Goal: Answer question/provide support: Share knowledge or assist other users

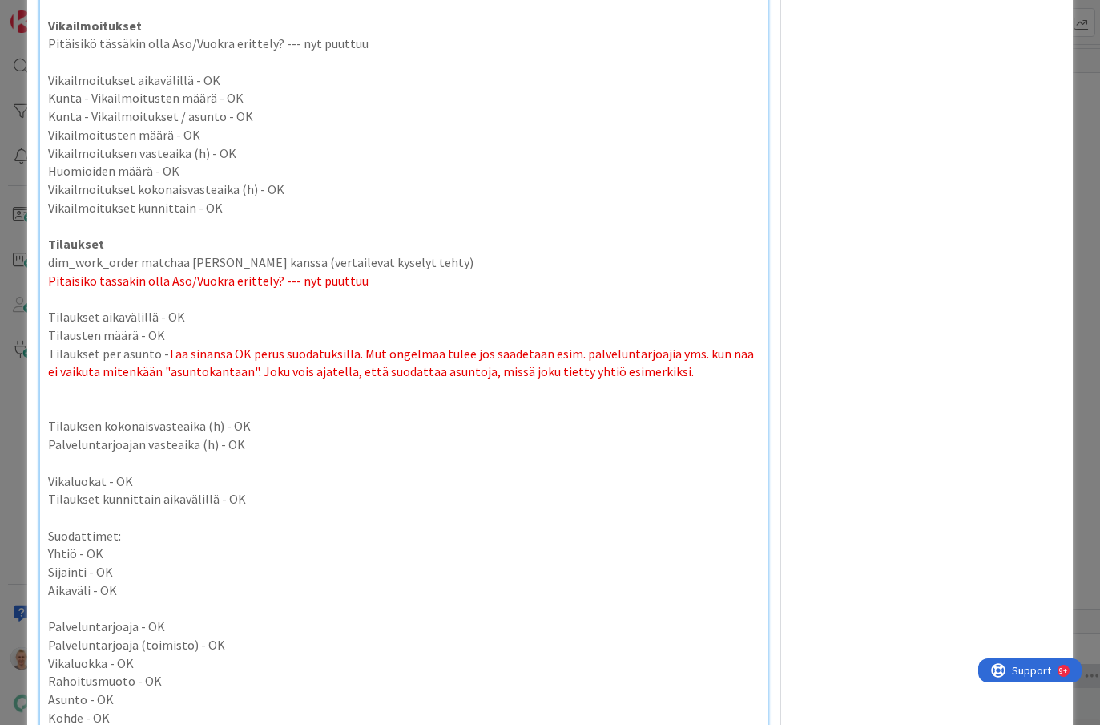
scroll to position [3968, 0]
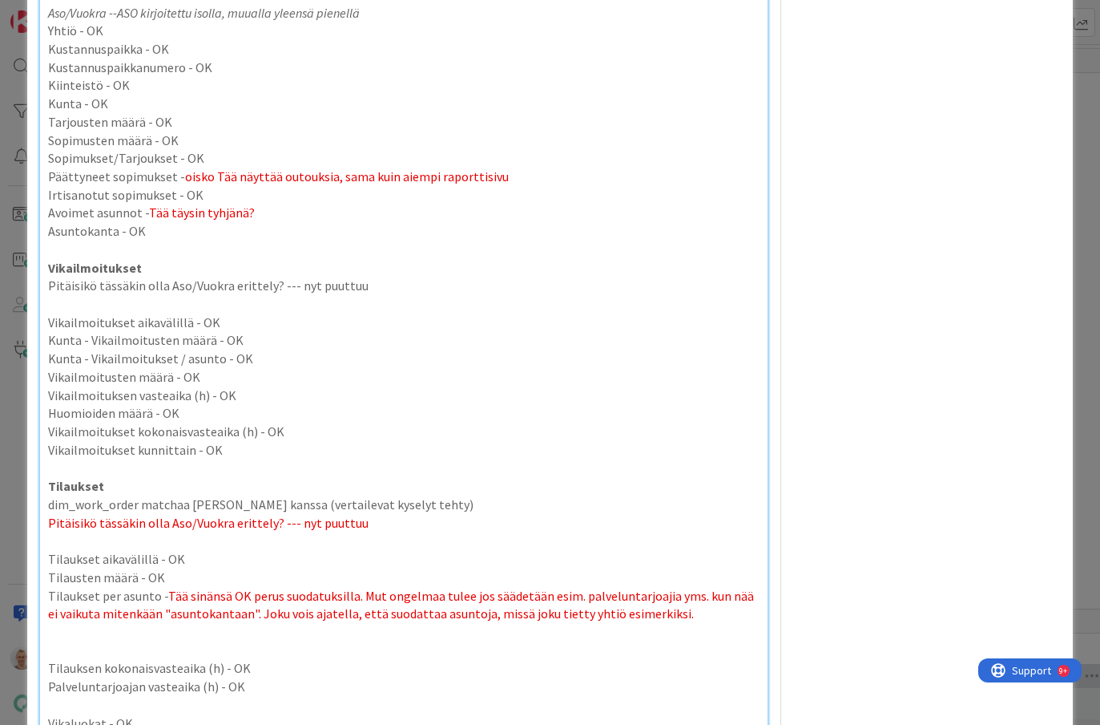
click at [250, 396] on p "Vikailmoituksen vasteaika (h) - OK" at bounding box center [403, 395] width 711 height 18
click at [222, 180] on span "oisko Tää näyttää outouksia, sama kuin aiempi raporttisivu" at bounding box center [347, 176] width 324 height 16
copy span "Tää"
click at [224, 400] on p "Vikailmoituksen vasteaika (h) - Tää ainakin y-säätiöllä negatiivinen, datavirhe…" at bounding box center [403, 395] width 711 height 18
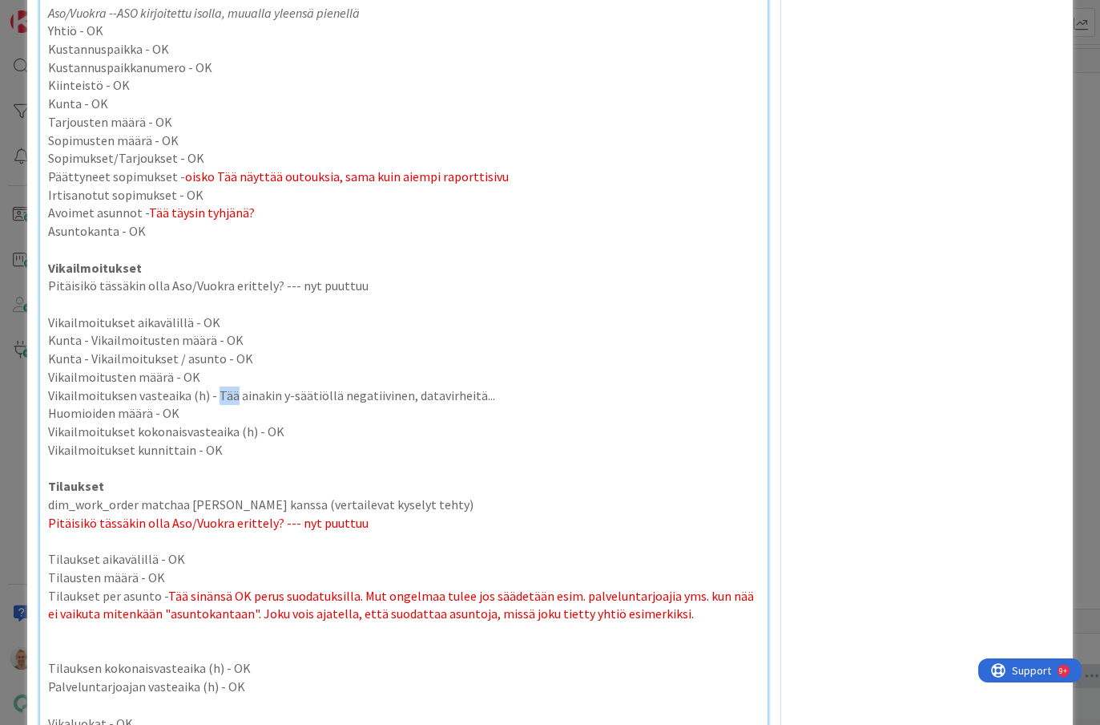
click at [224, 400] on p "Vikailmoituksen vasteaika (h) - Tää ainakin y-säätiöllä negatiivinen, datavirhe…" at bounding box center [403, 395] width 711 height 18
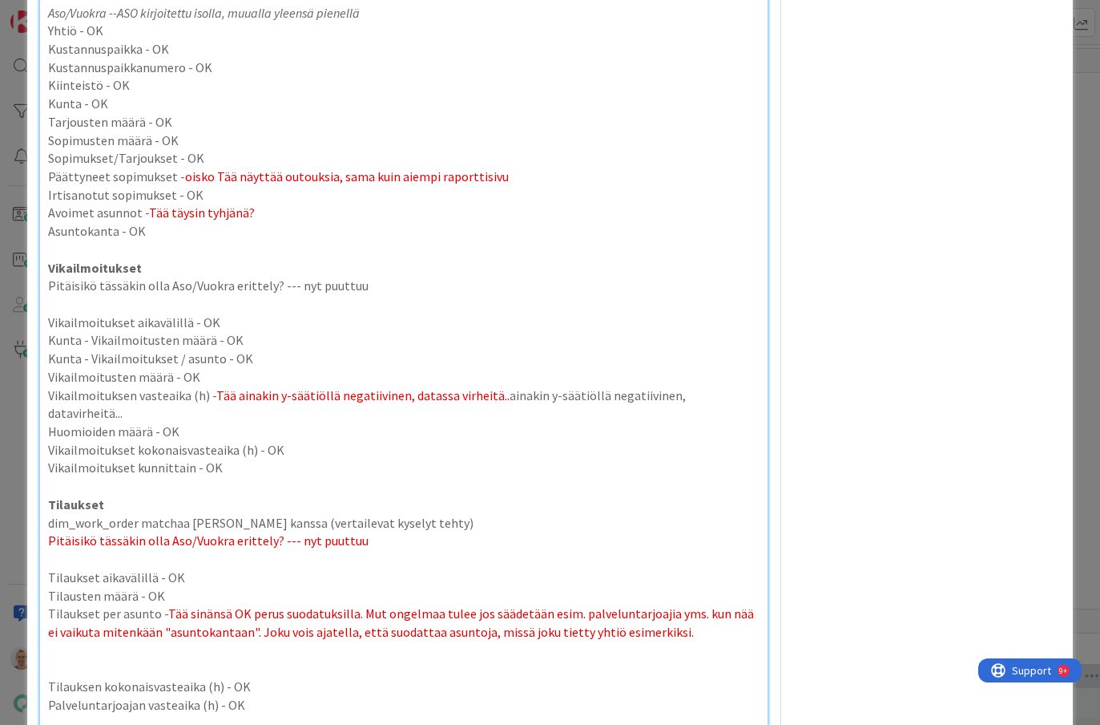
drag, startPoint x: 751, startPoint y: 394, endPoint x: 499, endPoint y: 402, distance: 251.8
click at [499, 402] on p "Vikailmoituksen vasteaika (h) - Tää ainakin y-säätiöllä negatiivinen, datassa v…" at bounding box center [403, 404] width 711 height 36
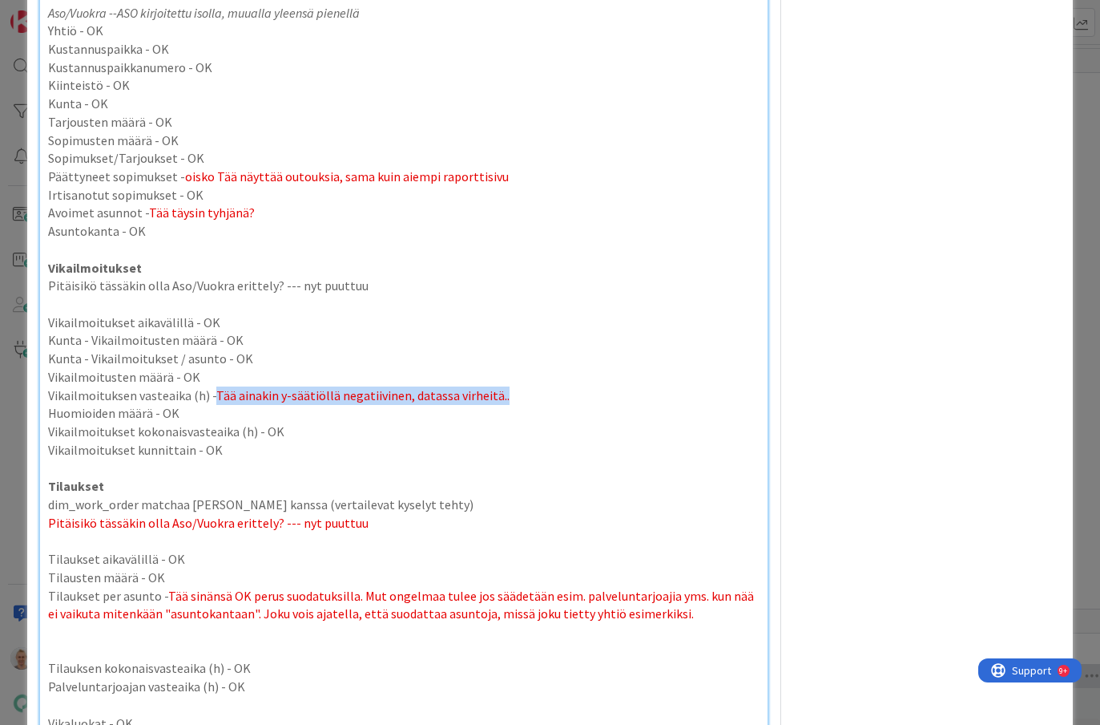
drag, startPoint x: 511, startPoint y: 393, endPoint x: 216, endPoint y: 392, distance: 295.0
click at [216, 392] on p "Vikailmoituksen vasteaika (h) - Tää ainakin y-säätiöllä negatiivinen, datassa v…" at bounding box center [403, 395] width 711 height 18
drag, startPoint x: 247, startPoint y: 365, endPoint x: 226, endPoint y: 365, distance: 20.8
click at [226, 365] on p "Kunta - Vikailmoitukset / asunto - OK" at bounding box center [403, 358] width 711 height 18
copy p "OK"
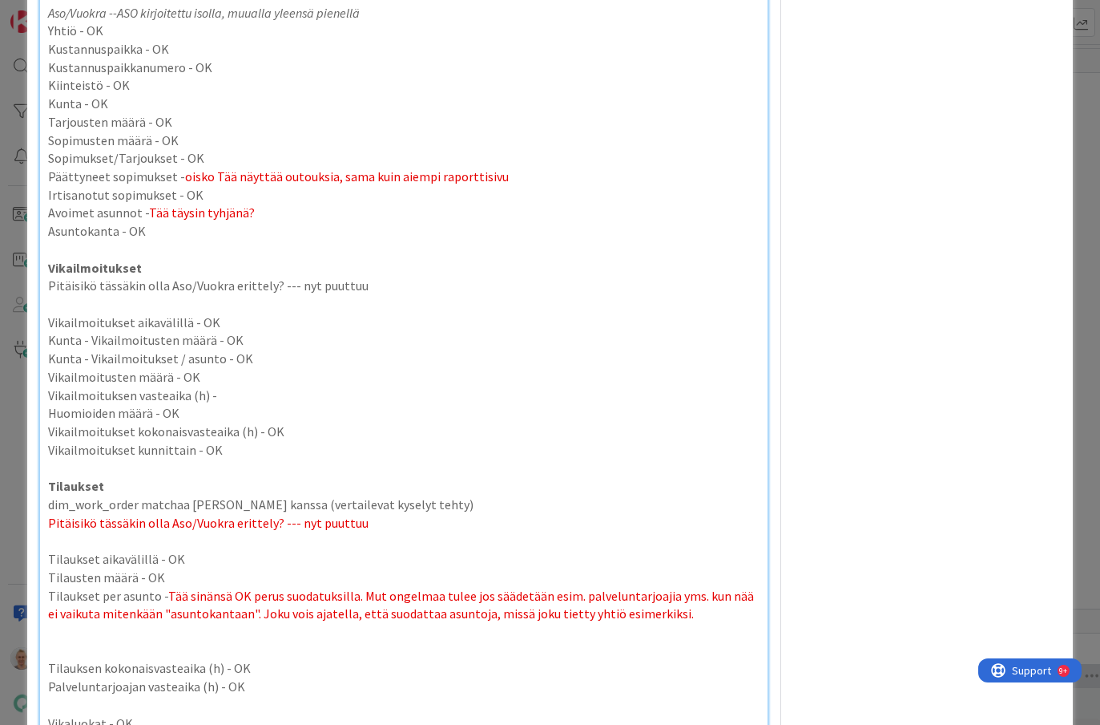
click at [224, 391] on p "Vikailmoituksen vasteaika (h) -" at bounding box center [403, 395] width 711 height 18
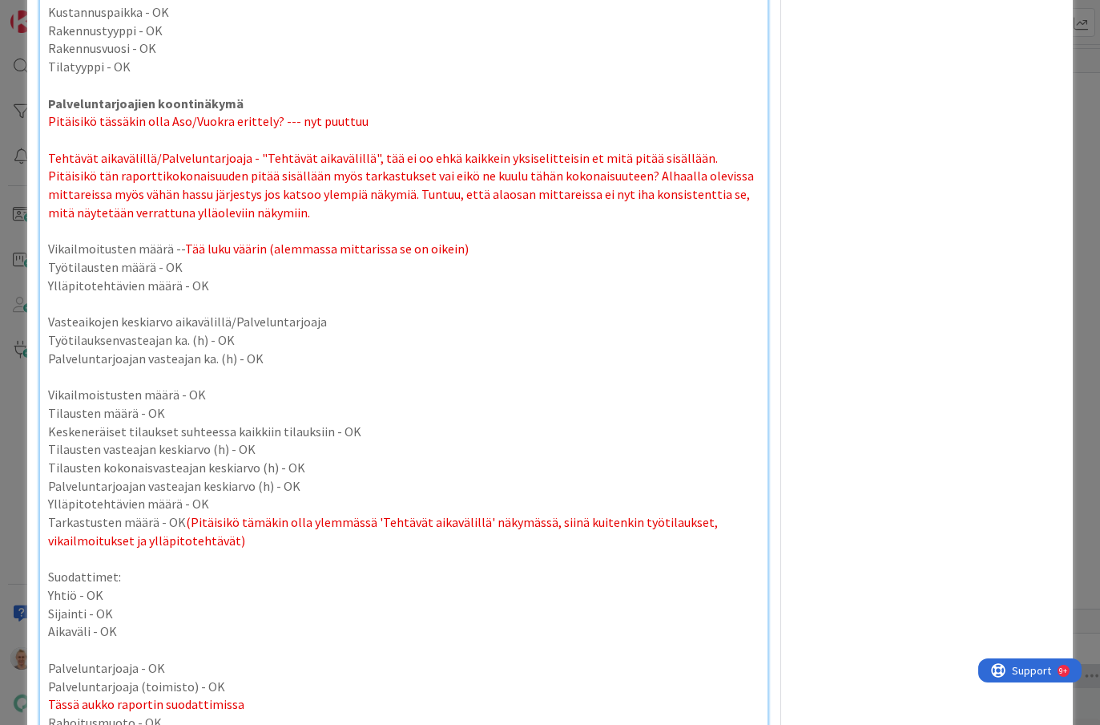
scroll to position [6002, 0]
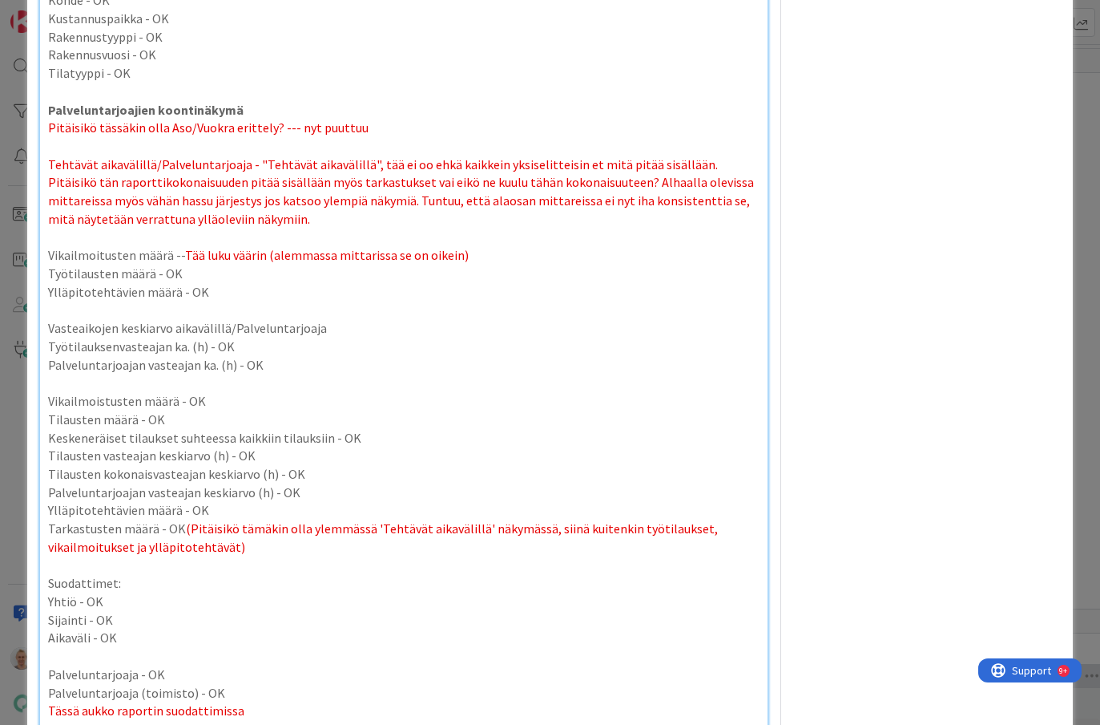
click at [197, 247] on span "Tää luku väärin (alemmassa mittarissa se on oikein)" at bounding box center [327, 255] width 284 height 16
click at [200, 247] on span "Tää luku väärin (alemmassa mittarissa se on oikein)" at bounding box center [327, 255] width 284 height 16
click at [263, 247] on span "Tää luku väärin (alemmassa mittarissa se on oikein)" at bounding box center [327, 255] width 284 height 16
click at [636, 246] on p "Vikailmoitusten määrä -- Tää luku väärin lahdella ja y:llä ei näytä mitään (ale…" at bounding box center [403, 255] width 711 height 18
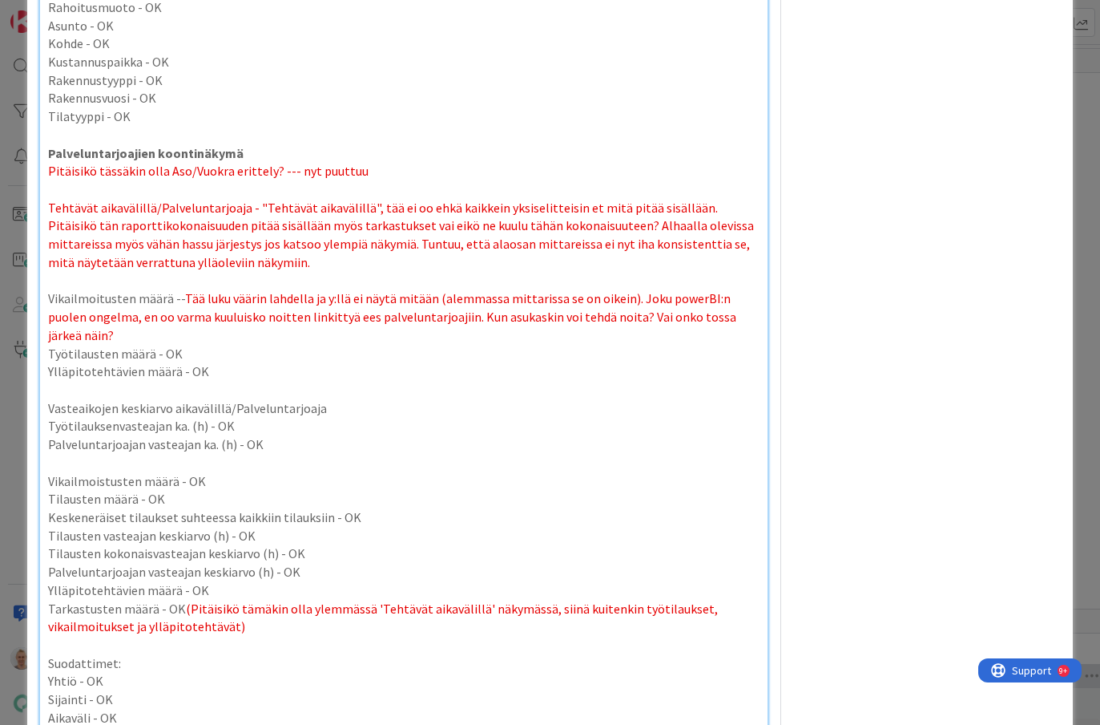
scroll to position [5957, 0]
click at [337, 382] on p at bounding box center [403, 391] width 711 height 18
click at [338, 364] on p "Ylläpitotehtävien määrä - OK" at bounding box center [403, 373] width 711 height 18
click at [337, 346] on p "Työtilausten määrä - OK" at bounding box center [403, 355] width 711 height 18
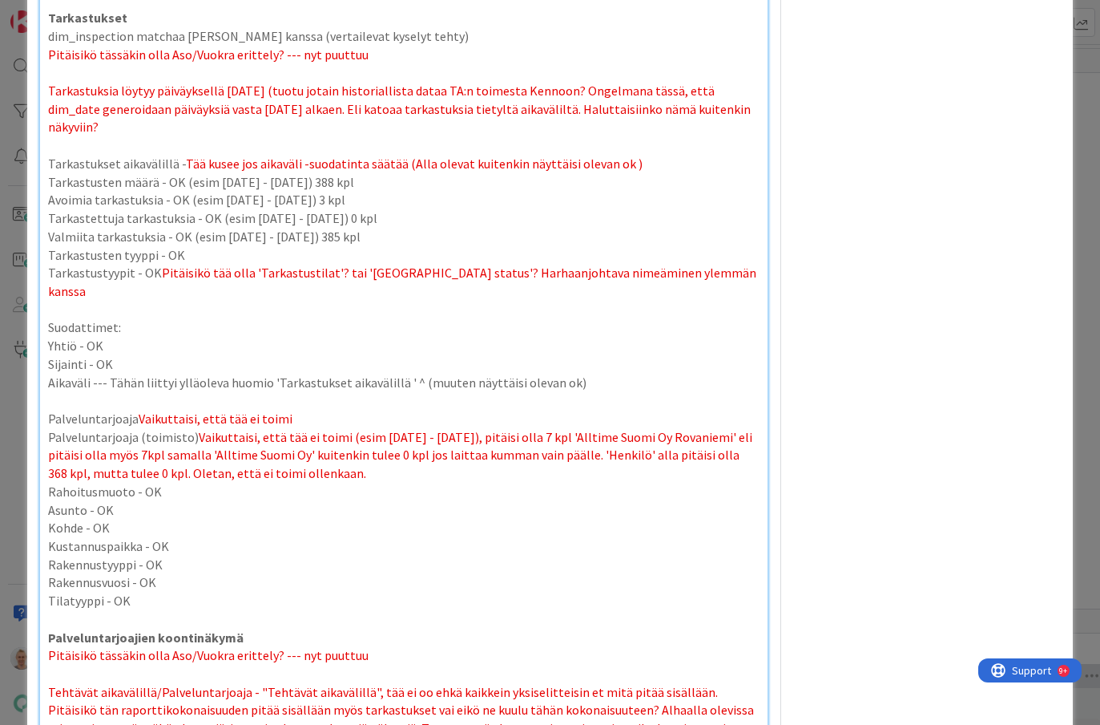
scroll to position [5474, 0]
click at [406, 443] on p "Palveluntarjoaja (toimisto) Vaikuttaisi, että tää ei toimi (esim [DATE] - [DATE…" at bounding box center [403, 456] width 711 height 55
click at [281, 91] on span "Tarkastuksia löytyy päiväyksellä [DATE] (tuotu jotain historiallista dataa TA:n…" at bounding box center [400, 109] width 705 height 52
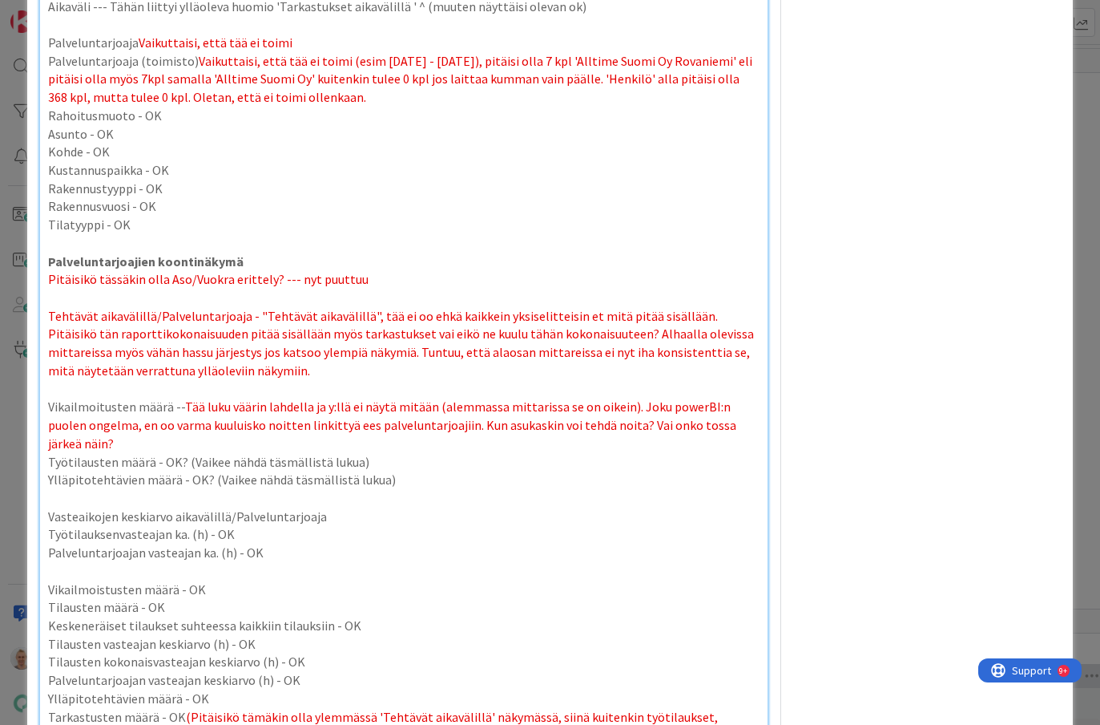
scroll to position [5911, 0]
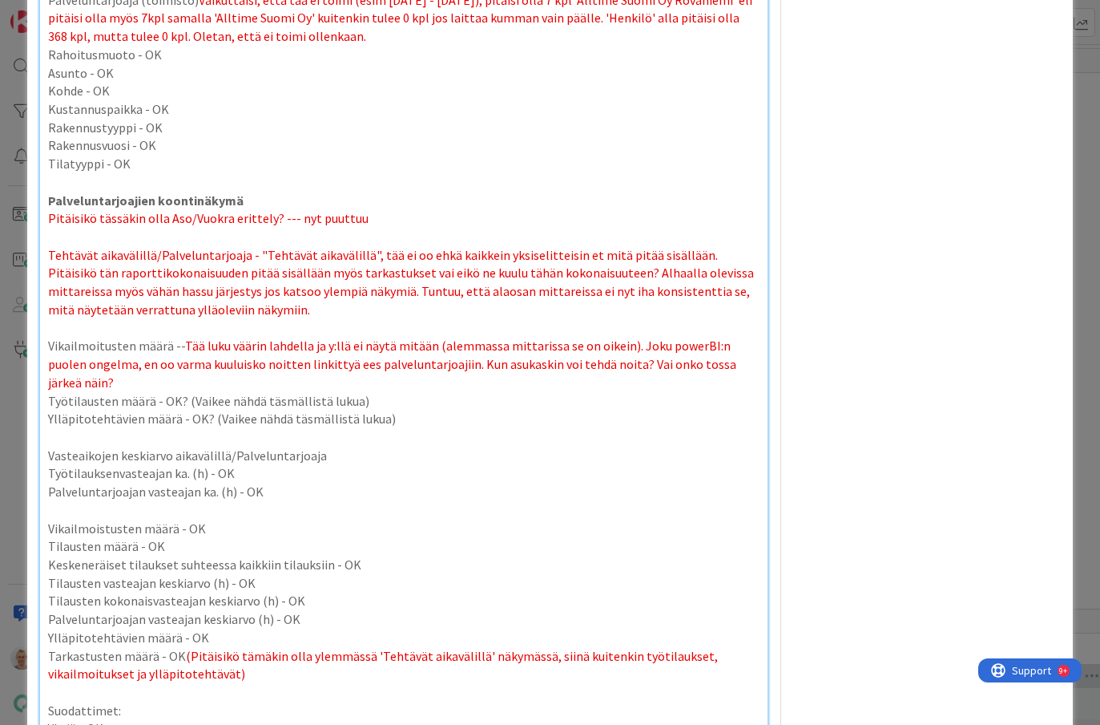
click at [599, 337] on span "Tää luku väärin lahdella ja y:llä ei näytä mitään (alemmassa mittarissa se on o…" at bounding box center [393, 363] width 691 height 52
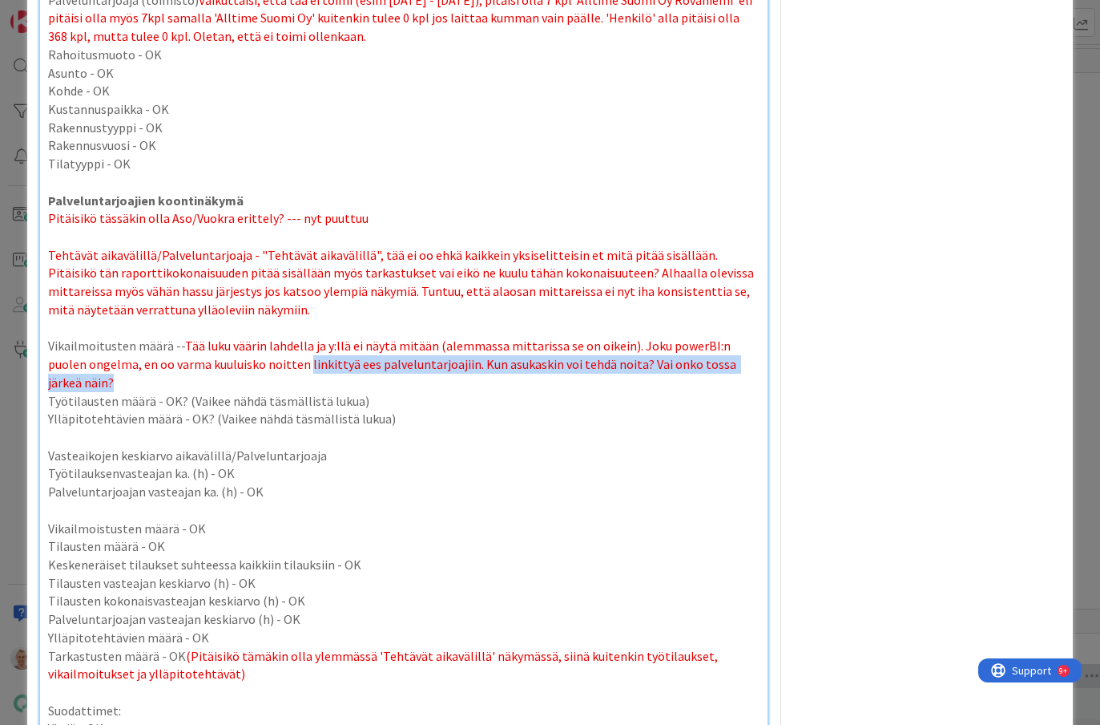
drag, startPoint x: 754, startPoint y: 324, endPoint x: 267, endPoint y: 326, distance: 487.3
click at [267, 337] on p "Vikailmoitusten määrä -- Tää luku väärin lahdella ja y:llä ei näytä mitään (ale…" at bounding box center [403, 364] width 711 height 55
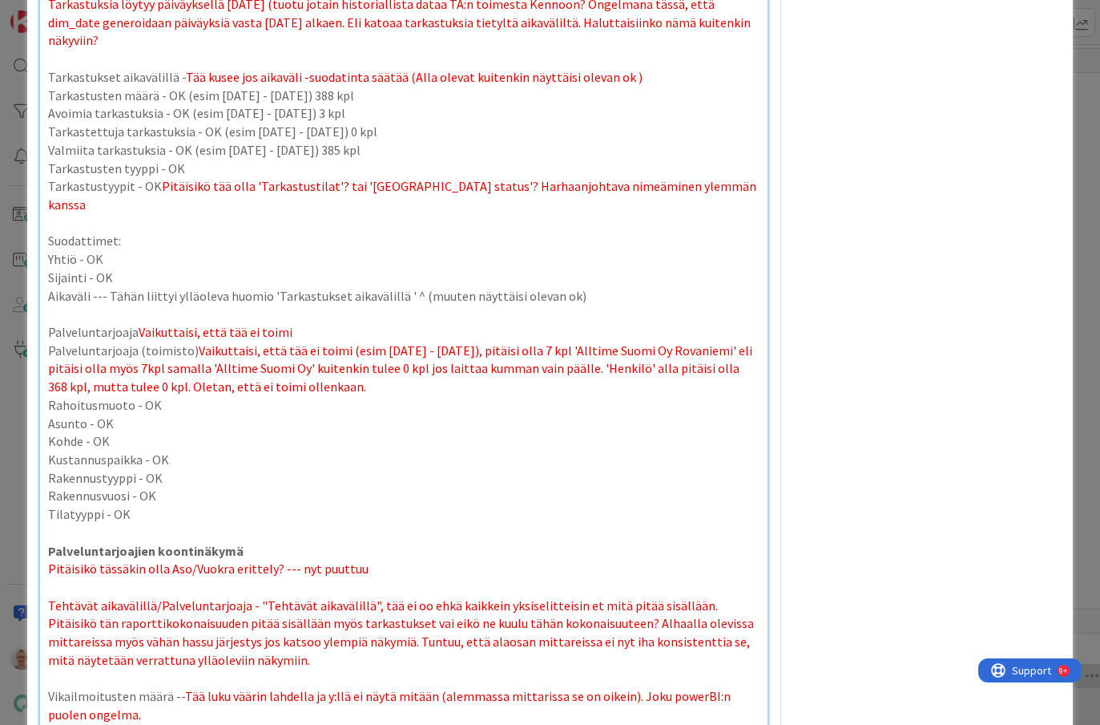
scroll to position [5409, 0]
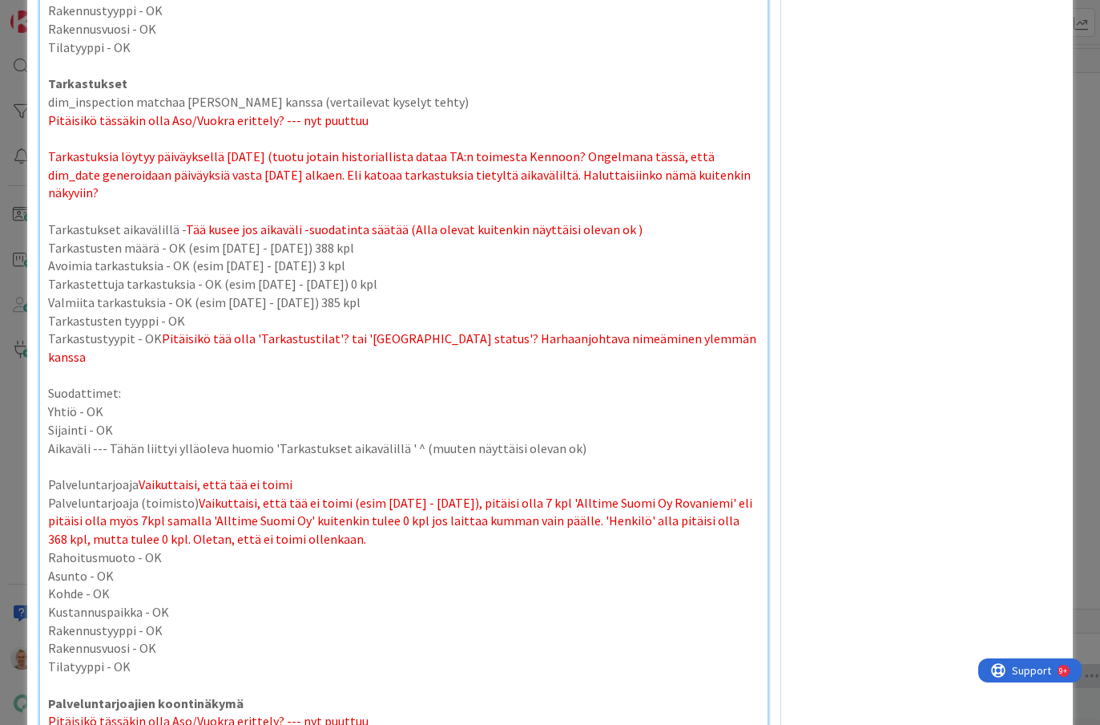
click at [468, 101] on p "dim_inspection matchaa [PERSON_NAME] kanssa (vertailevat kyselyt tehty)" at bounding box center [403, 102] width 711 height 18
click at [672, 168] on p "Tarkastuksia löytyy päiväyksellä [DATE] (tuotu jotain historiallista dataa TA:n…" at bounding box center [403, 174] width 711 height 55
click at [642, 220] on p "Tarkastukset aikavälillä - Tää kusee jos aikaväli -suodatinta säätää ([PERSON_N…" at bounding box center [403, 229] width 711 height 18
drag, startPoint x: 659, startPoint y: 206, endPoint x: 624, endPoint y: 206, distance: 34.5
click at [624, 220] on p "Tarkastukset aikavälillä - Tää kusee jos aikaväli -suodatinta säätää ([PERSON_N…" at bounding box center [403, 229] width 711 height 18
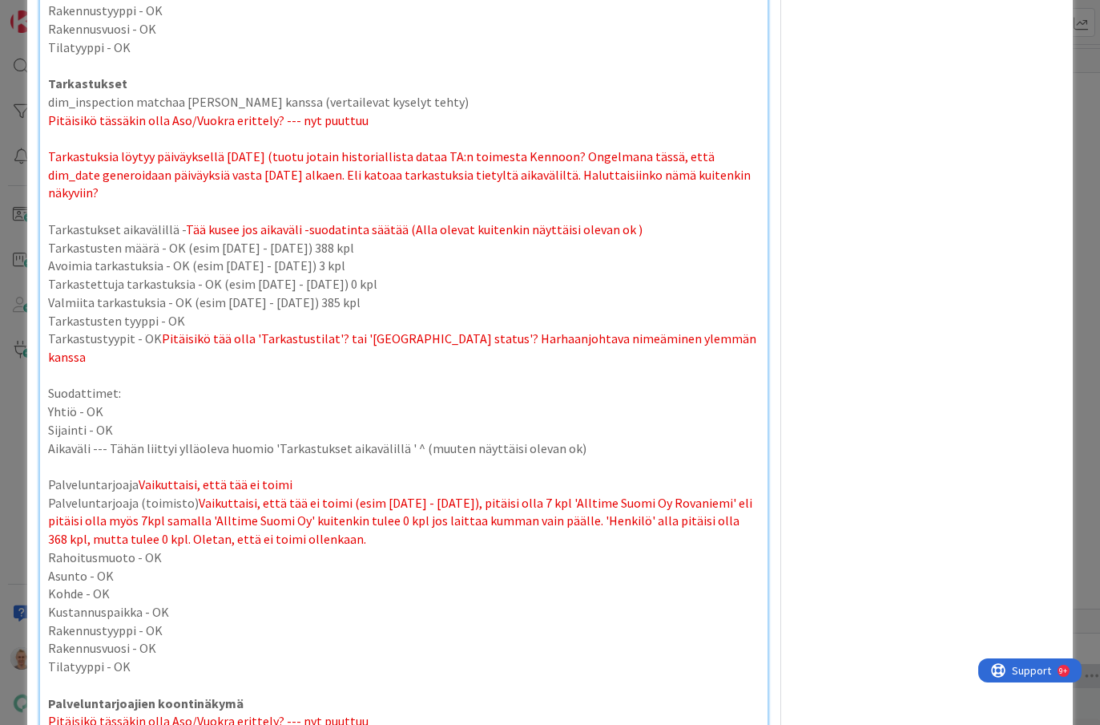
click at [672, 220] on p "Tarkastukset aikavälillä - Tää kusee jos aikaväli -suodatinta säätää ([PERSON_N…" at bounding box center [403, 229] width 711 height 18
click at [635, 220] on p "Tarkastukset aikavälillä - Tää kusee jos aikaväli -suodatinta säätää ([PERSON_N…" at bounding box center [403, 229] width 711 height 18
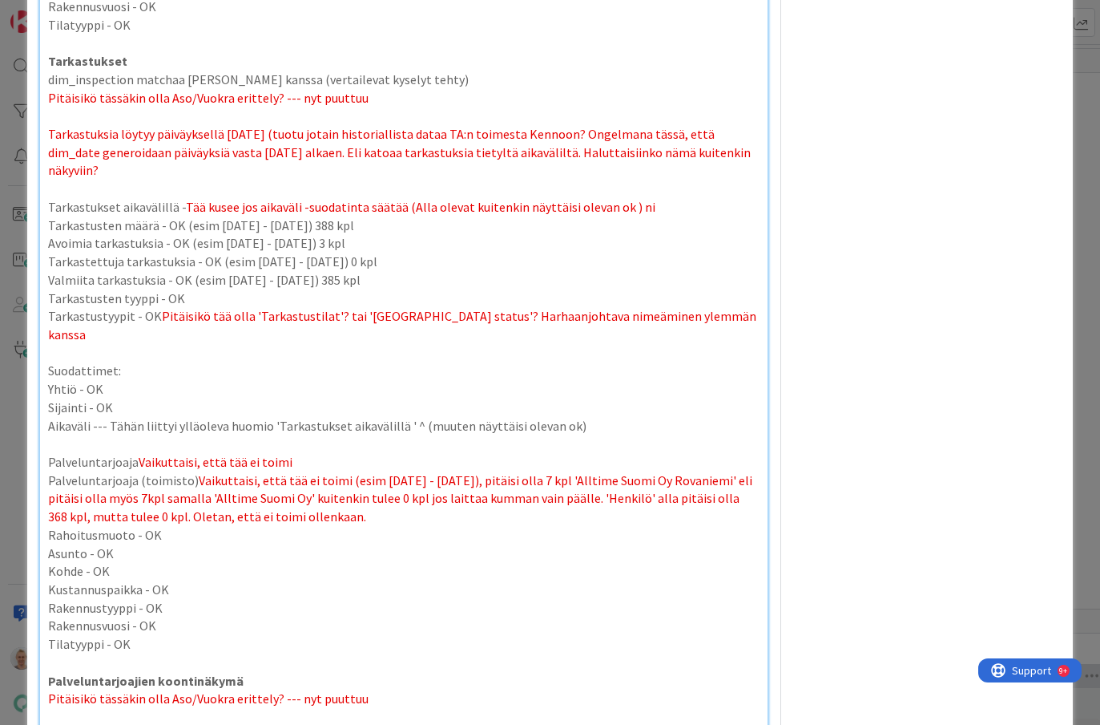
scroll to position [5435, 0]
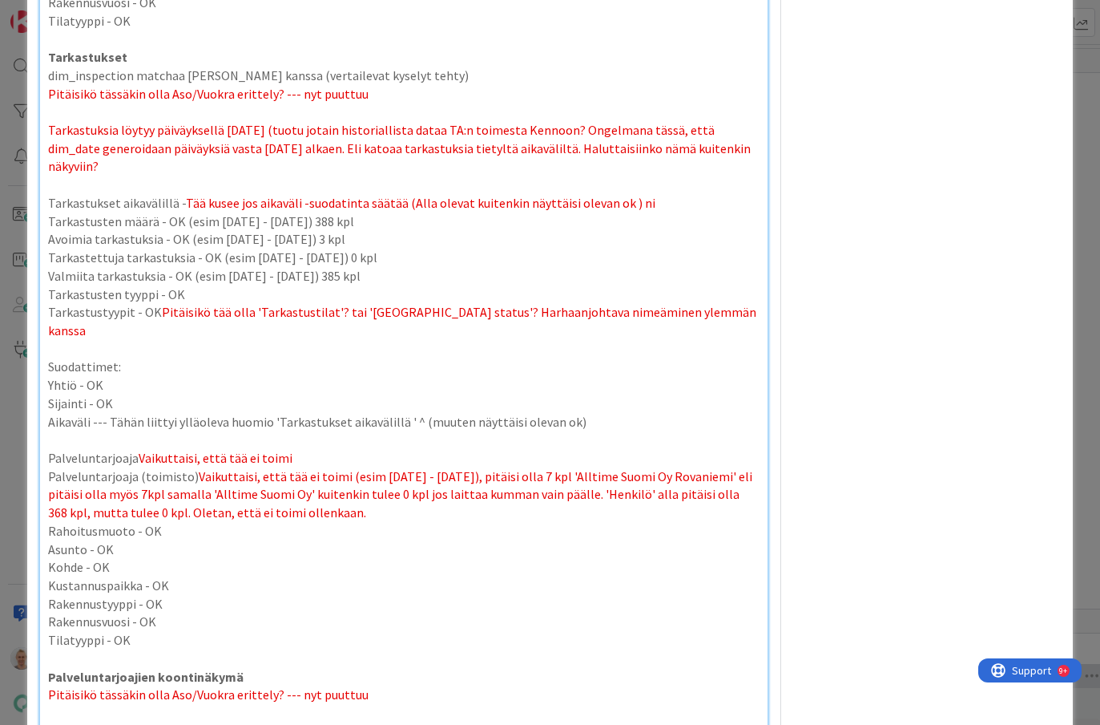
click at [279, 430] on p at bounding box center [403, 439] width 711 height 18
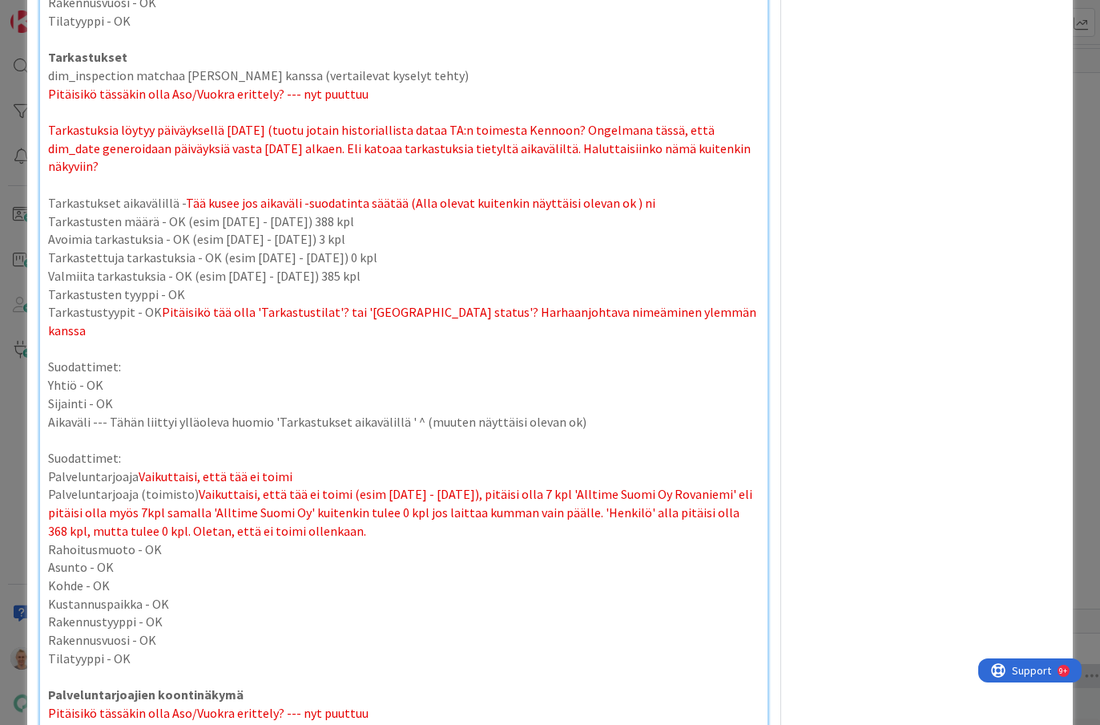
click at [302, 467] on p "Palveluntarjoaja Vaikuttaisi, että tää ei toimi" at bounding box center [403, 476] width 711 height 18
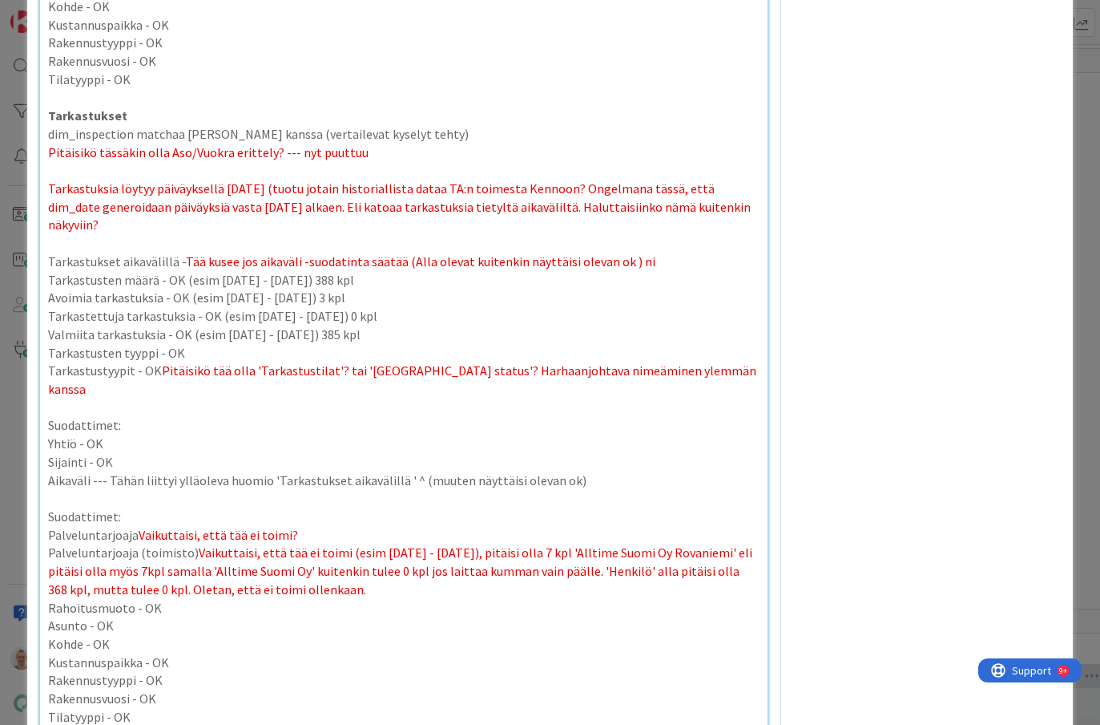
scroll to position [5365, 0]
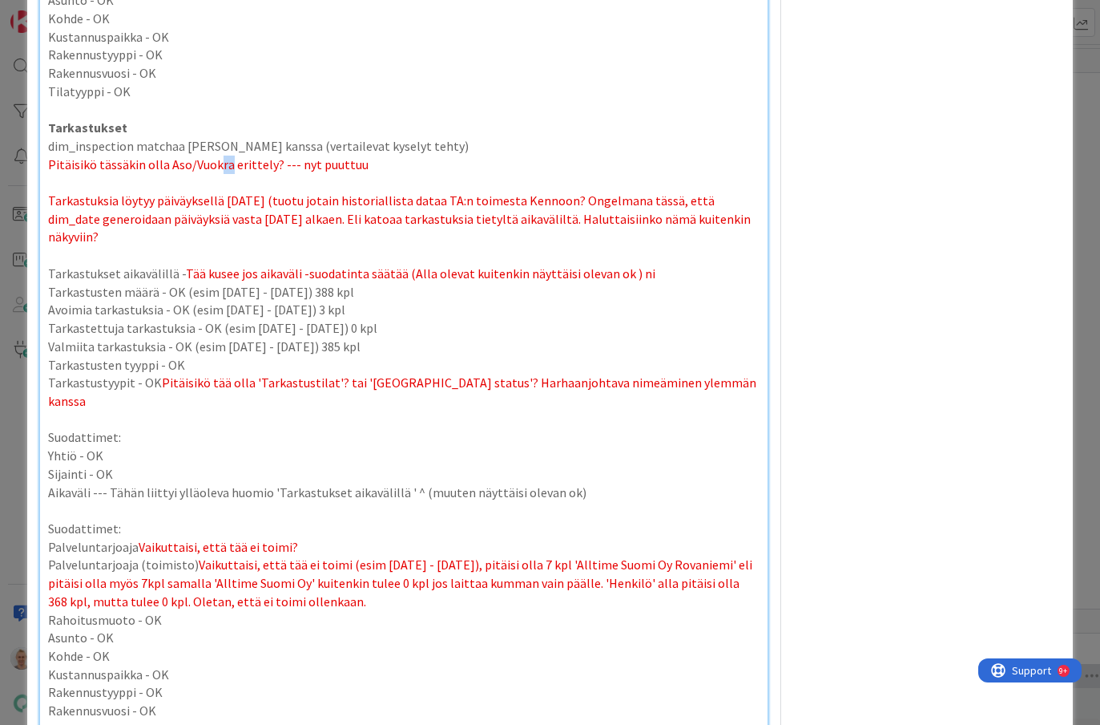
drag, startPoint x: 214, startPoint y: 168, endPoint x: 225, endPoint y: 172, distance: 11.7
click at [225, 172] on span "Pitäisikö tässäkin olla Aso/Vuokra erittely? --- nyt puuttuu" at bounding box center [208, 164] width 321 height 16
copy span "ra"
click at [151, 120] on p "Tarkastukset" at bounding box center [403, 128] width 711 height 18
drag, startPoint x: 128, startPoint y: 127, endPoint x: 137, endPoint y: 127, distance: 8.8
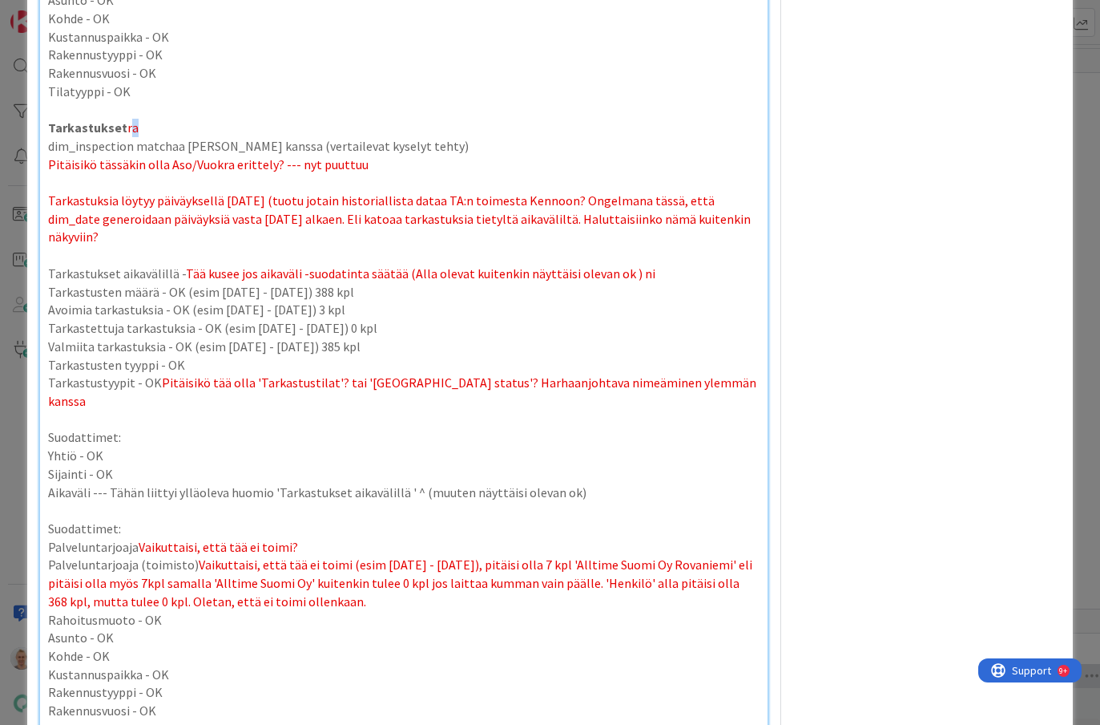
click at [137, 127] on p "Tarkastukset ra" at bounding box center [403, 128] width 711 height 18
click at [128, 124] on span "rTässä pahoja ongelmia" at bounding box center [192, 127] width 131 height 16
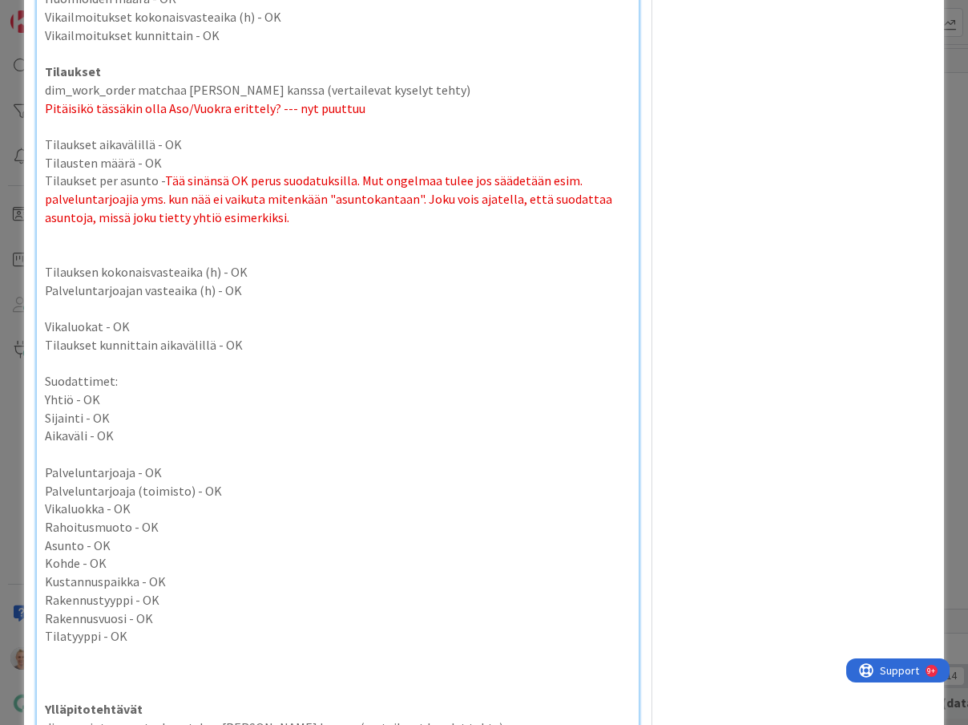
scroll to position [4460, 0]
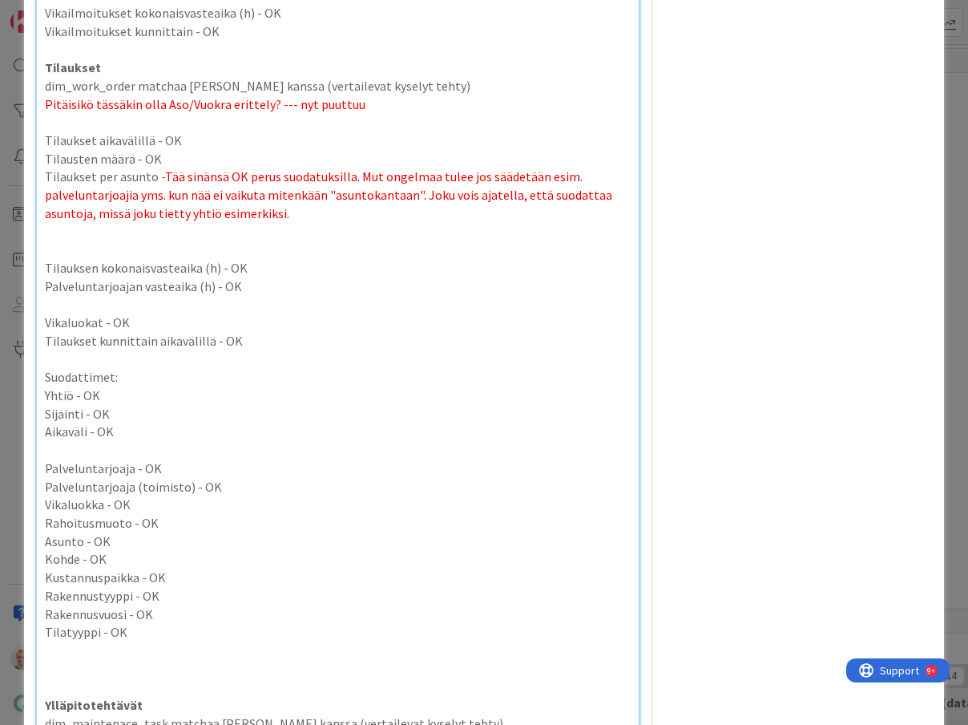
click at [321, 202] on p "Tilaukset per asunto - Tää sinänsä OK perus suodatuksilla. Mut ongelmaa tulee j…" at bounding box center [338, 195] width 586 height 55
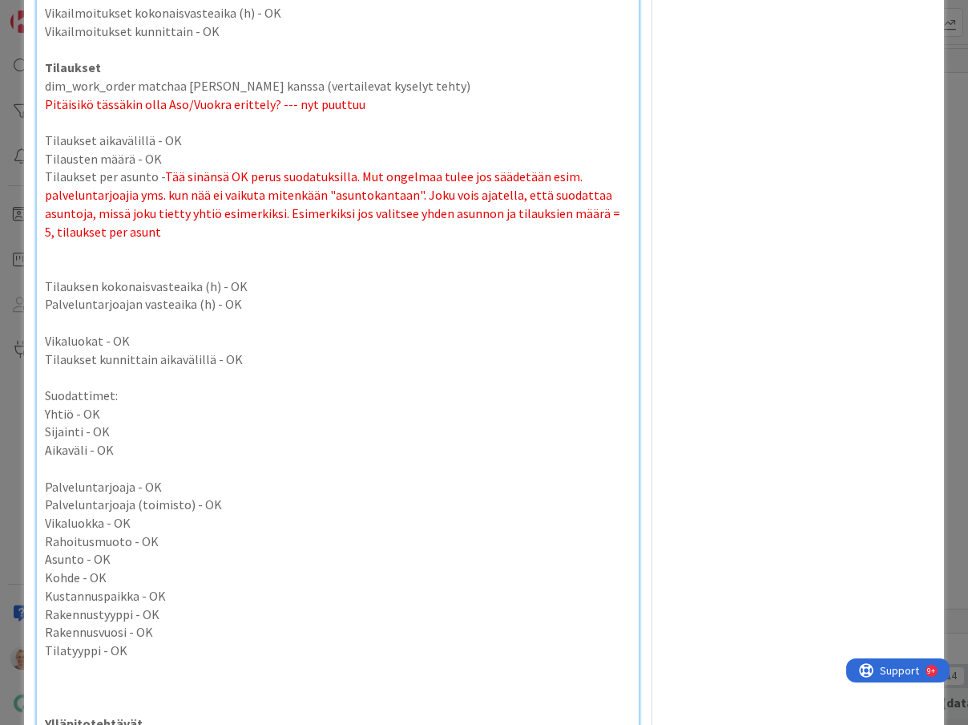
click at [228, 277] on p "Tilauksen kokonaisvasteaika (h) - OK" at bounding box center [338, 286] width 586 height 18
copy p "OK"
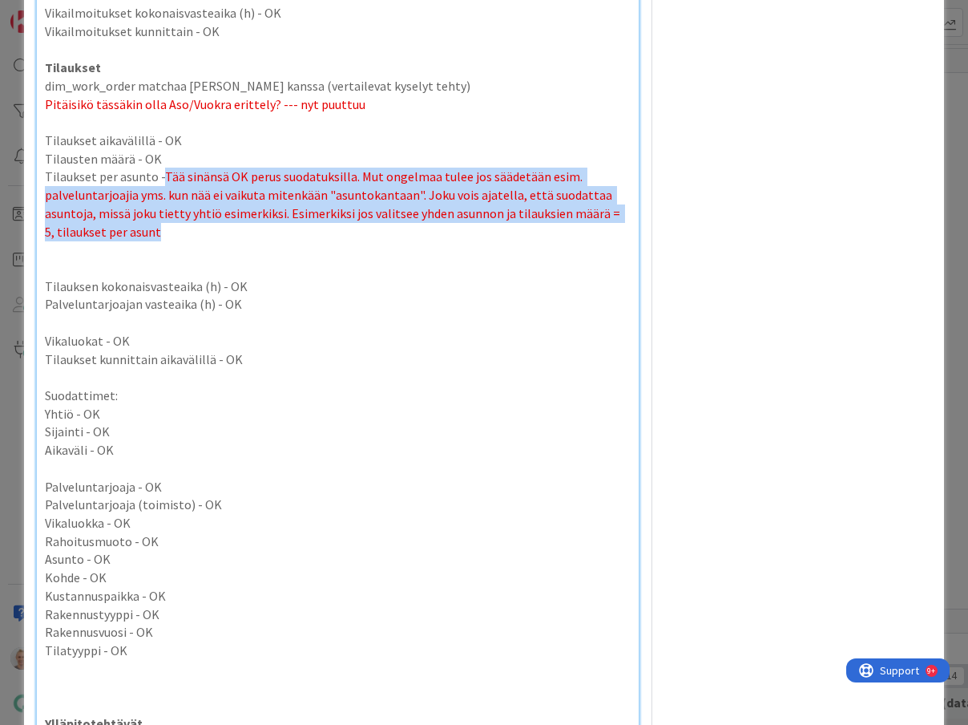
drag, startPoint x: 221, startPoint y: 209, endPoint x: 164, endPoint y: 150, distance: 82.8
click at [164, 168] on p "Tilaukset per asunto - Tää sinänsä OK perus suodatuksilla. Mut ongelmaa tulee j…" at bounding box center [338, 204] width 586 height 73
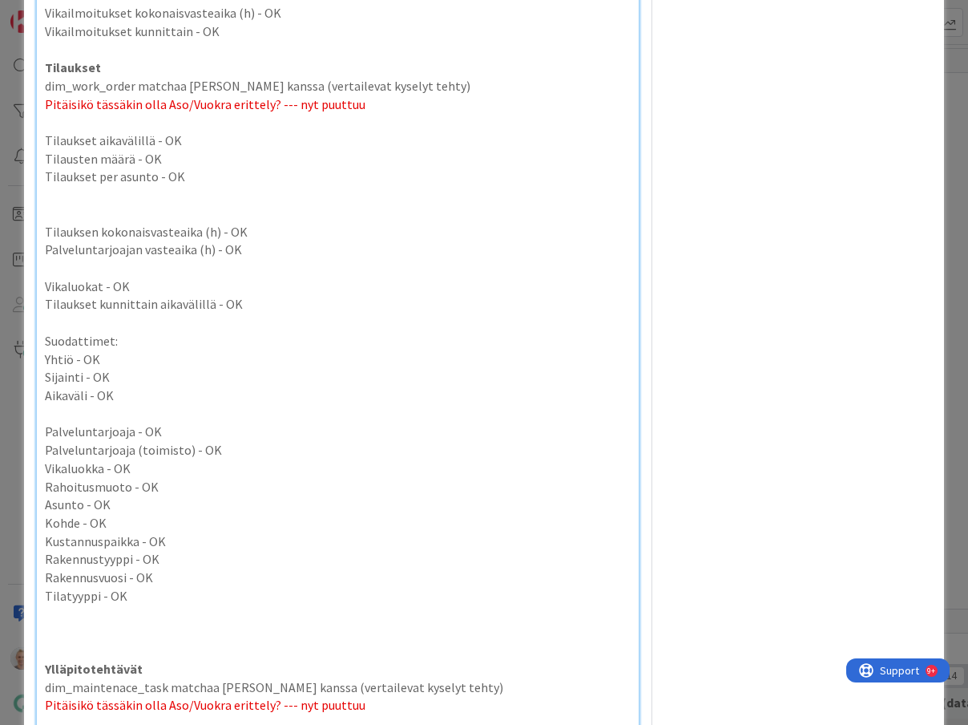
click at [218, 204] on p at bounding box center [338, 213] width 586 height 18
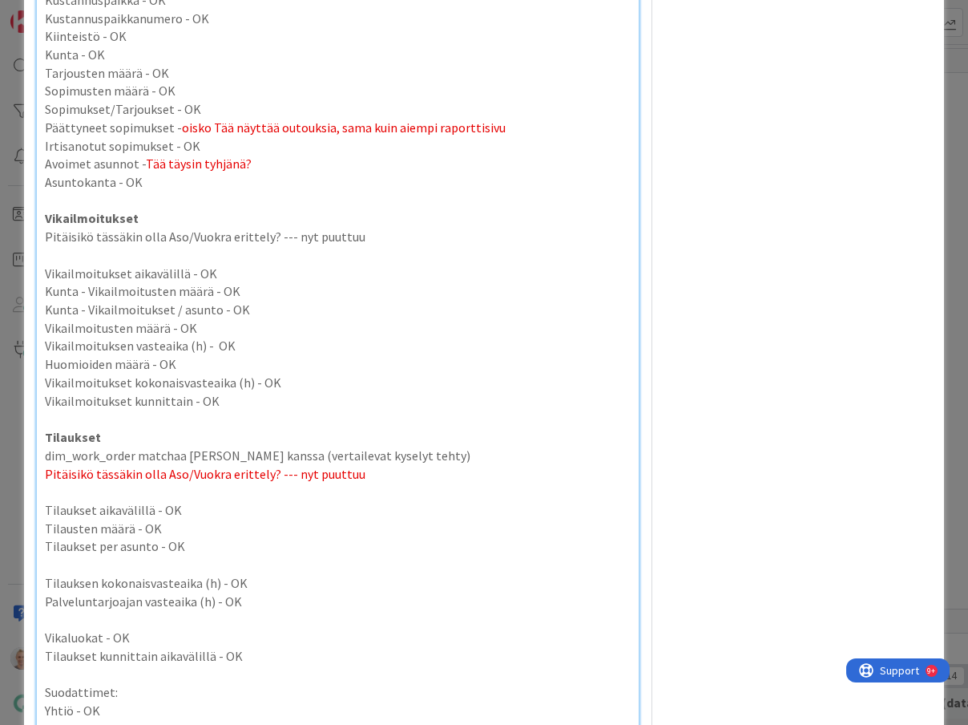
scroll to position [4039, 0]
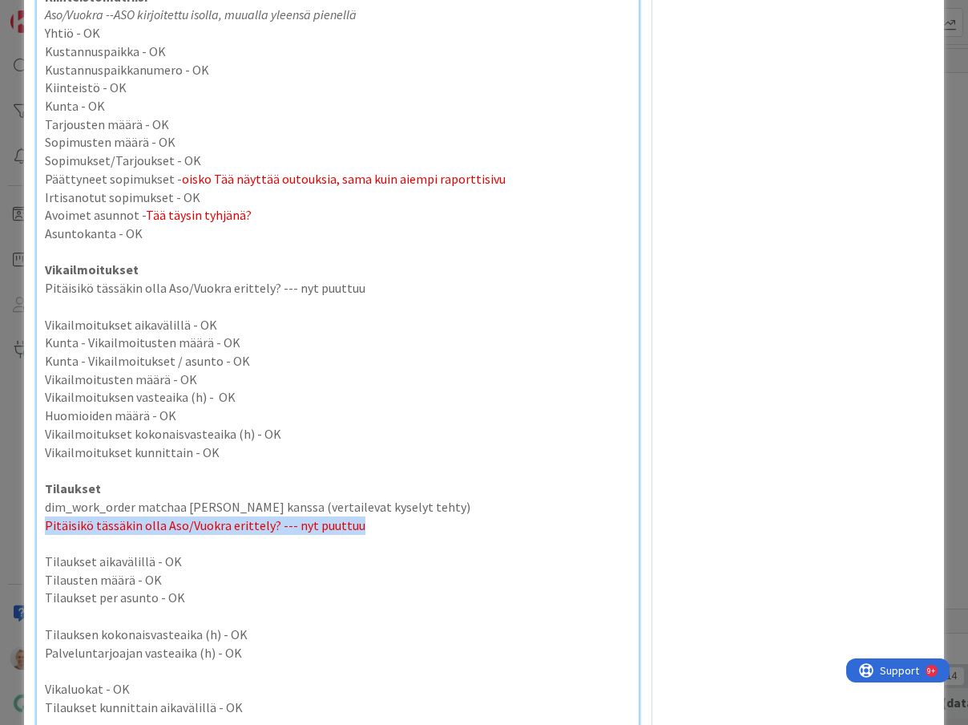
drag, startPoint x: 368, startPoint y: 502, endPoint x: 35, endPoint y: 508, distance: 332.7
click at [35, 508] on div "ID 22135 Kenno - Kehitys In Progress (data + powerbi) Title 38 / 128 Power BI -…" at bounding box center [484, 132] width 920 height 8297
copy span "Pitäisikö tässäkin olla Aso/Vuokra erittely? --- nyt puuttuu"
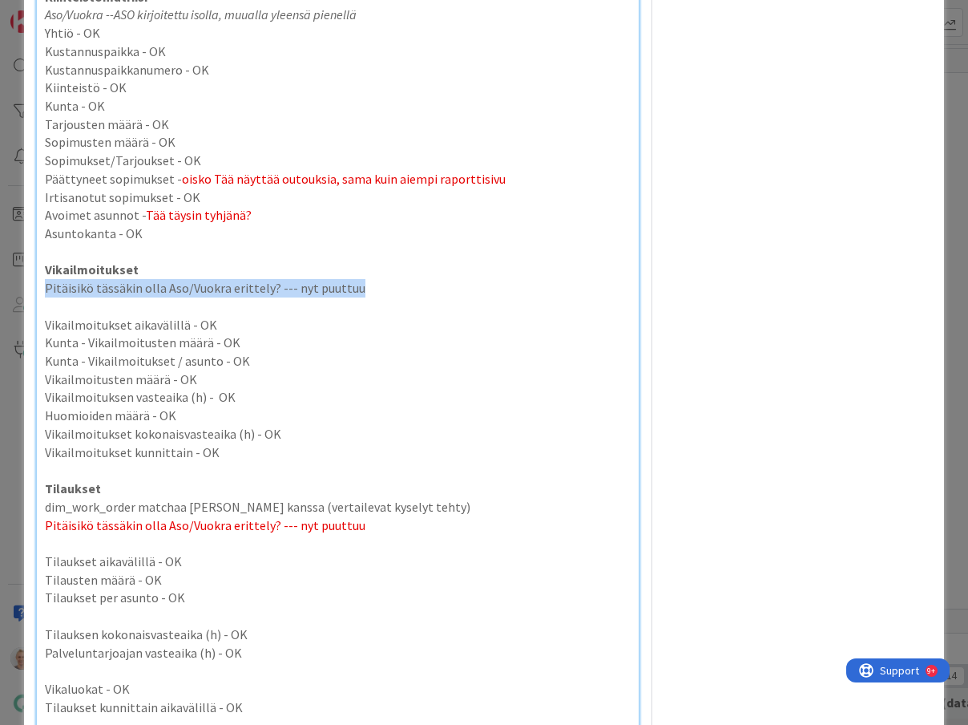
drag, startPoint x: 361, startPoint y: 267, endPoint x: 40, endPoint y: 263, distance: 320.6
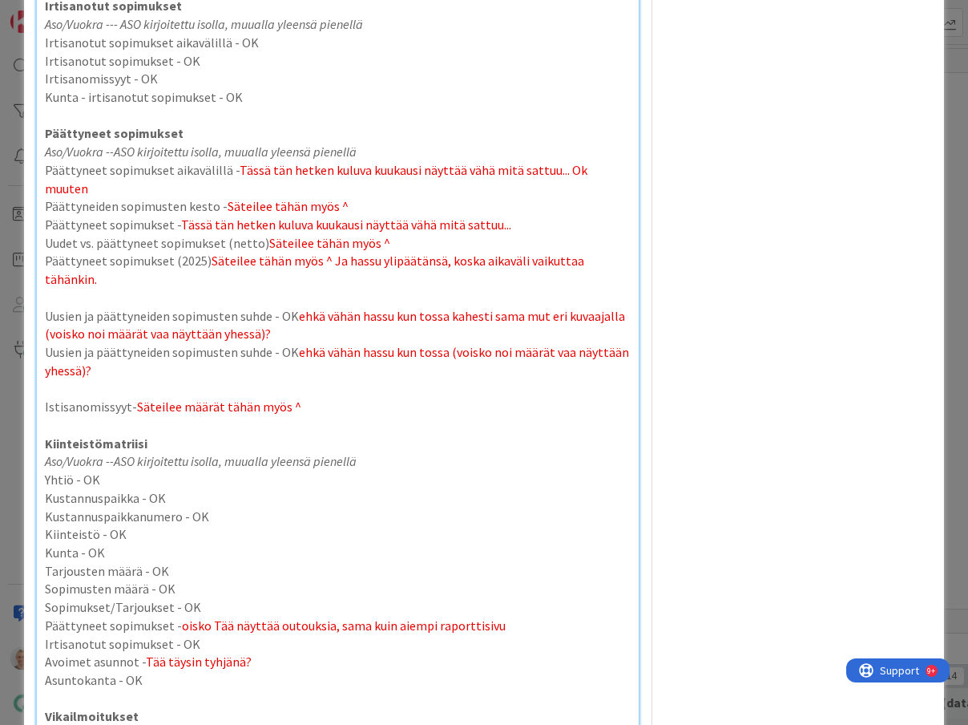
scroll to position [3593, 0]
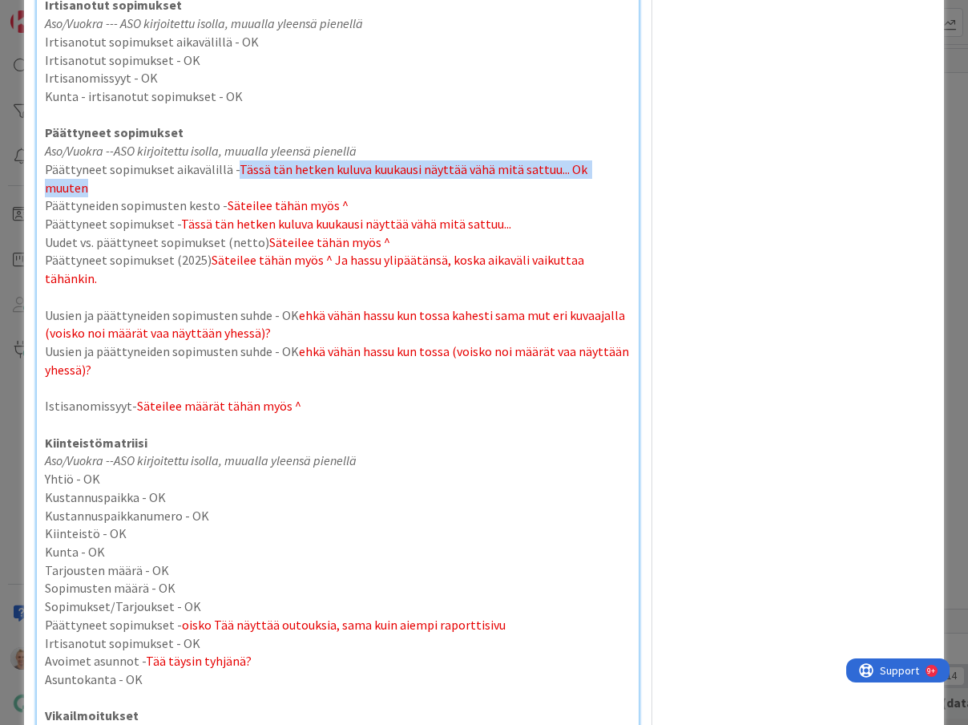
drag, startPoint x: 623, startPoint y: 185, endPoint x: 233, endPoint y: 179, distance: 389.6
click at [233, 179] on p "Päättyneet sopimukset aikavälillä - Tässä tän hetken kuluva kuukausi näyttää vä…" at bounding box center [338, 178] width 586 height 36
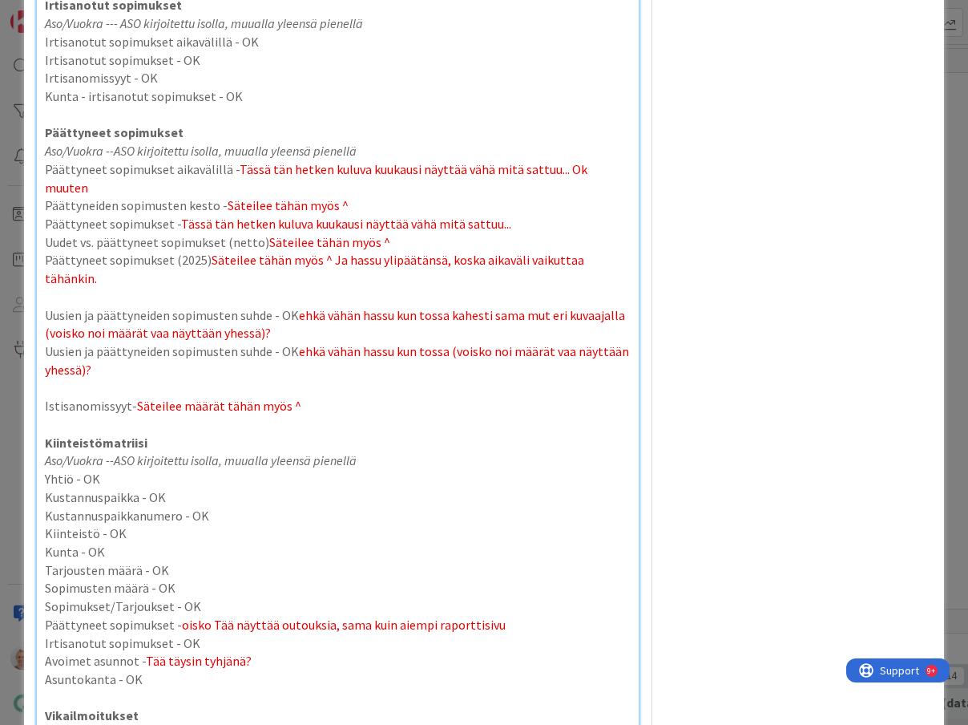
click at [224, 105] on p "Kunta - irtisanotut sopimukset - OK" at bounding box center [338, 96] width 586 height 18
copy p "OK"
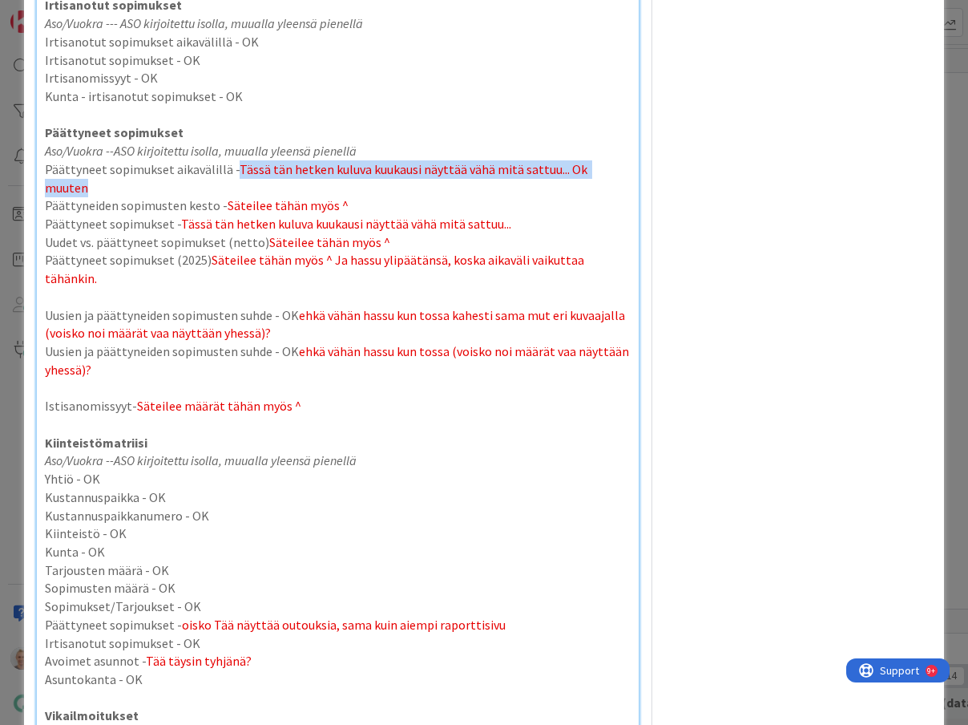
drag, startPoint x: 233, startPoint y: 183, endPoint x: 624, endPoint y: 181, distance: 390.3
click at [624, 181] on p "Päättyneet sopimukset aikavälillä - Tässä tän hetken kuluva kuukausi näyttää vä…" at bounding box center [338, 178] width 586 height 36
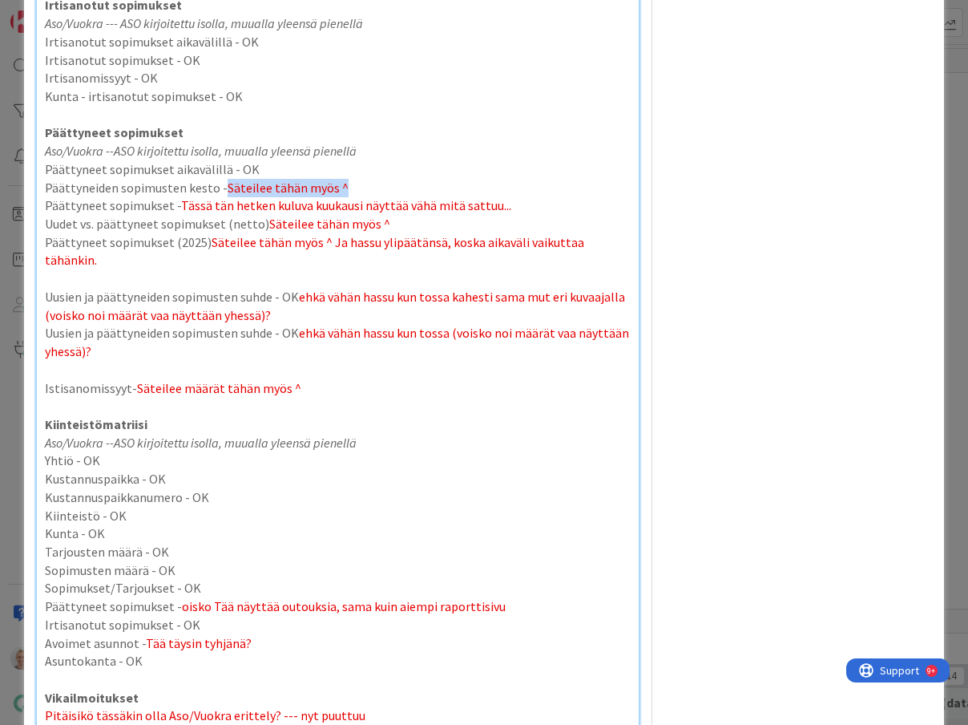
drag, startPoint x: 338, startPoint y: 205, endPoint x: 224, endPoint y: 204, distance: 114.6
click at [224, 197] on p "Päättyneiden sopimusten kesto - Säteilee tähän myös ^" at bounding box center [338, 188] width 586 height 18
click at [245, 179] on p "Päättyneet sopimukset aikavälillä - OK" at bounding box center [338, 169] width 586 height 18
copy p "Päättyneet sopimukset aikavälillä - OK"
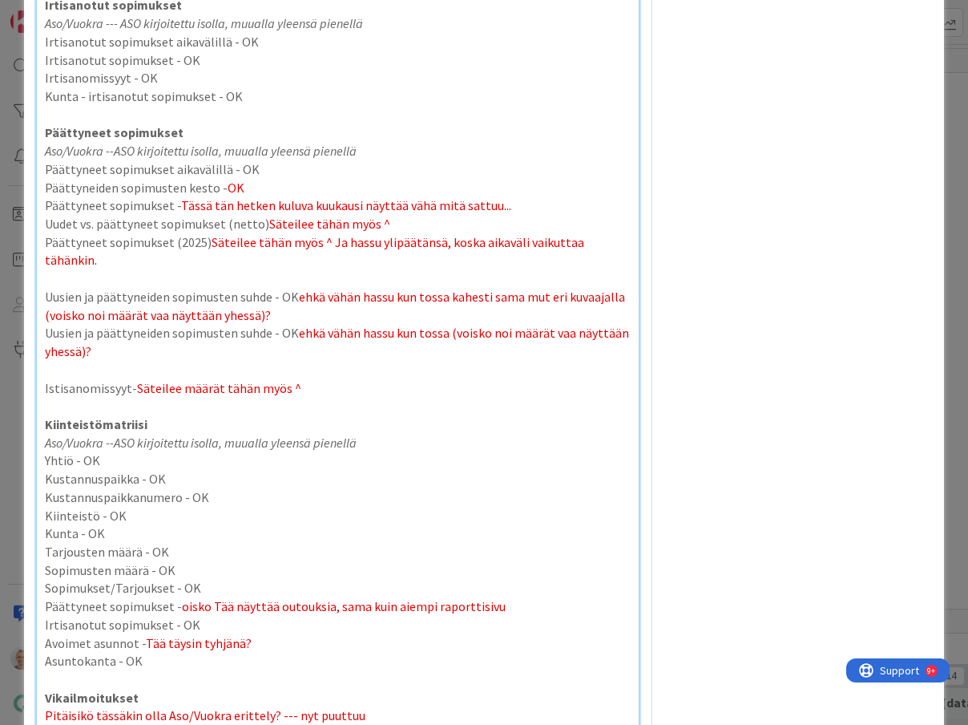
click at [242, 179] on p "Päättyneet sopimukset aikavälillä - OK" at bounding box center [338, 169] width 586 height 18
copy p "OK"
click at [232, 196] on span "OK" at bounding box center [236, 188] width 17 height 16
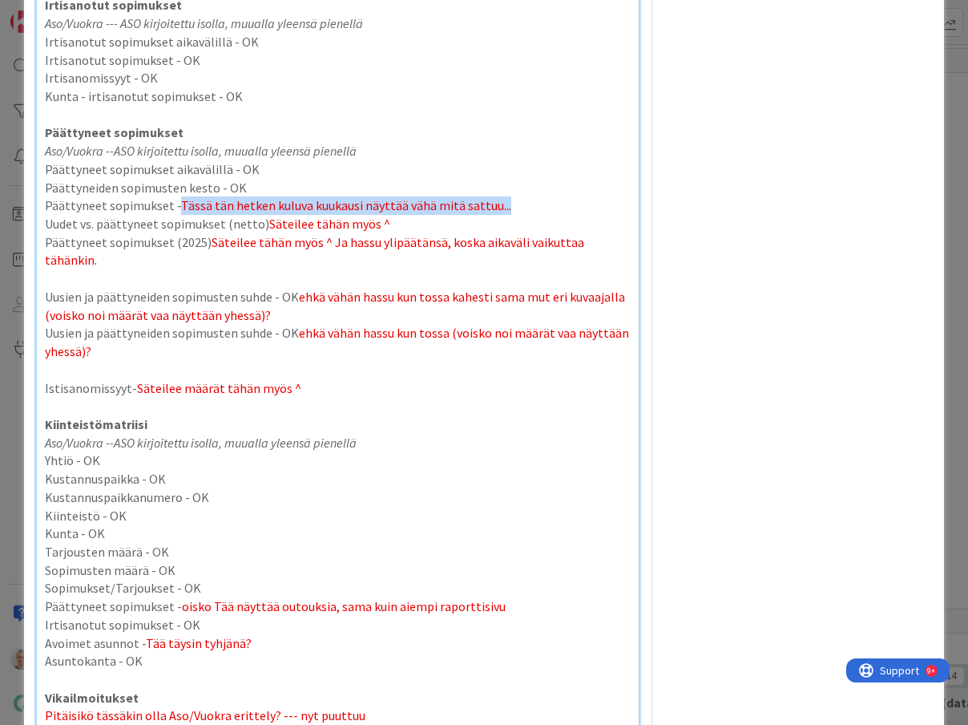
drag, startPoint x: 539, startPoint y: 223, endPoint x: 179, endPoint y: 217, distance: 359.9
click at [179, 215] on p "Päättyneet sopimukset - Tässä tän hetken kuluva kuukausi näyttää vähä mitä satt…" at bounding box center [338, 205] width 586 height 18
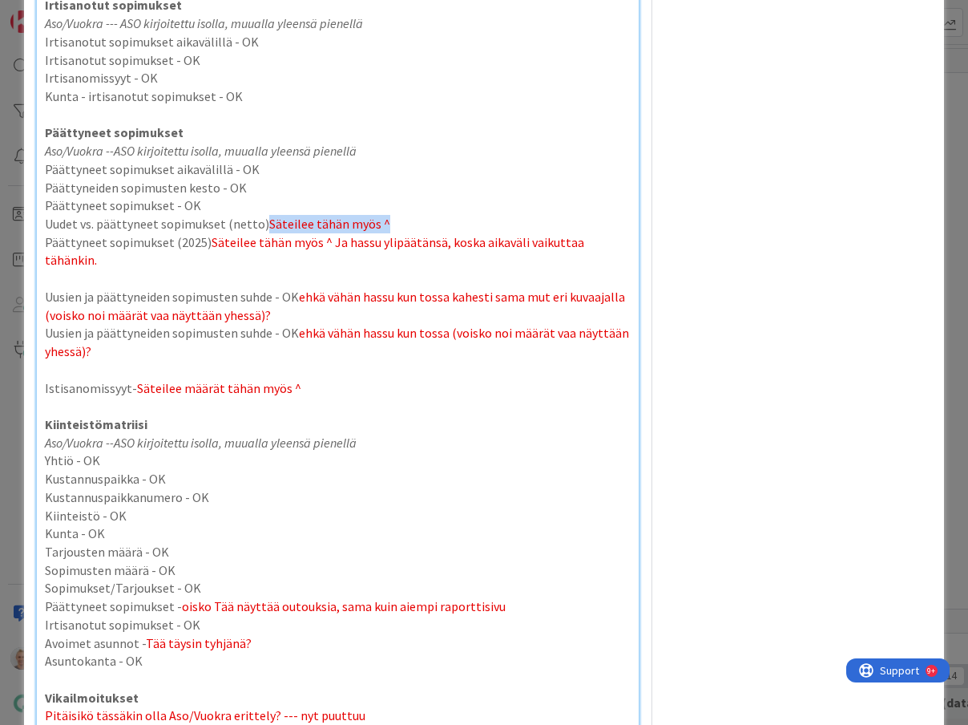
drag, startPoint x: 418, startPoint y: 240, endPoint x: 265, endPoint y: 243, distance: 152.3
click at [265, 233] on p "Uudet vs. päättyneet sopimukset (netto) Säteilee tähän myös ^" at bounding box center [338, 224] width 586 height 18
click at [462, 267] on span "Säteilee tähän myös ^ Ja hassu ylipäätänsä, koska aikaväli vaikuttaa tähänkin." at bounding box center [316, 251] width 542 height 34
drag, startPoint x: 397, startPoint y: 242, endPoint x: 263, endPoint y: 236, distance: 134.0
click at [263, 233] on p "Uudet vs. päättyneet sopimukset (netto) Säteilee tähän myös ^" at bounding box center [338, 224] width 586 height 18
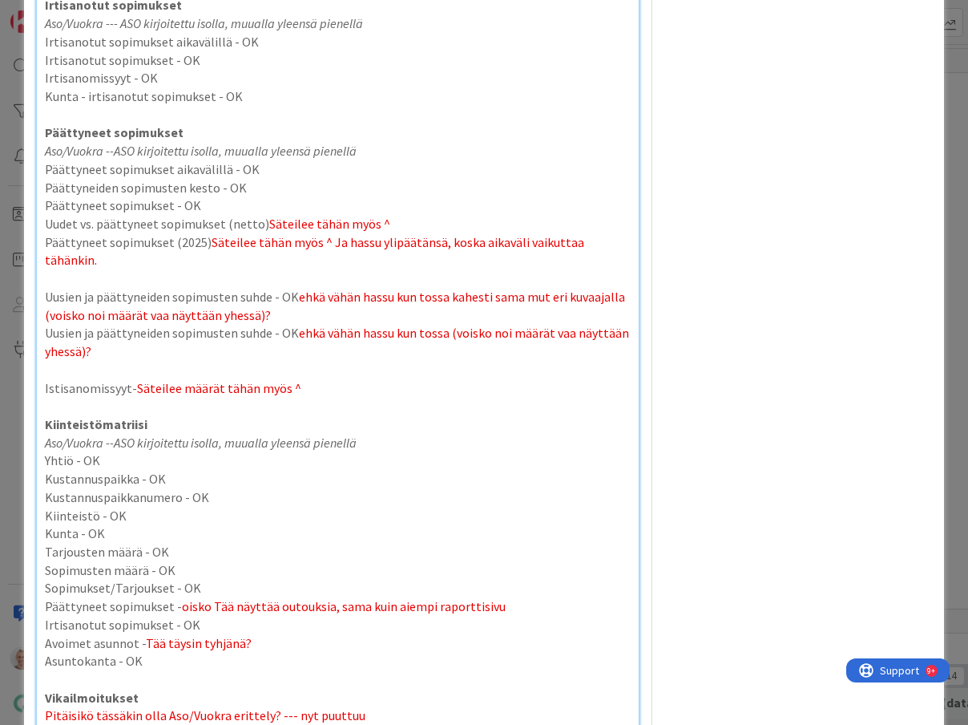
click at [256, 233] on p "Uudet vs. päättyneet sopimukset (netto) Säteilee tähän myös ^" at bounding box center [338, 224] width 586 height 18
click at [203, 258] on p "Päättyneet sopimukset (2025) Säteilee tähän myös ^ Ja hassu ylipäätänsä, koska …" at bounding box center [338, 251] width 586 height 36
drag, startPoint x: 370, startPoint y: 269, endPoint x: 531, endPoint y: 252, distance: 162.0
click at [531, 252] on p "Päättyneet sopimukset (2025) - Säteilee tähän myös ^ Ja hassu ylipäätänsä, kosk…" at bounding box center [338, 251] width 586 height 36
click at [433, 320] on span "ehkä vähän hassu kun tossa kahesti sama mut eri kuvaajalla (voisko noi määrät v…" at bounding box center [336, 306] width 583 height 34
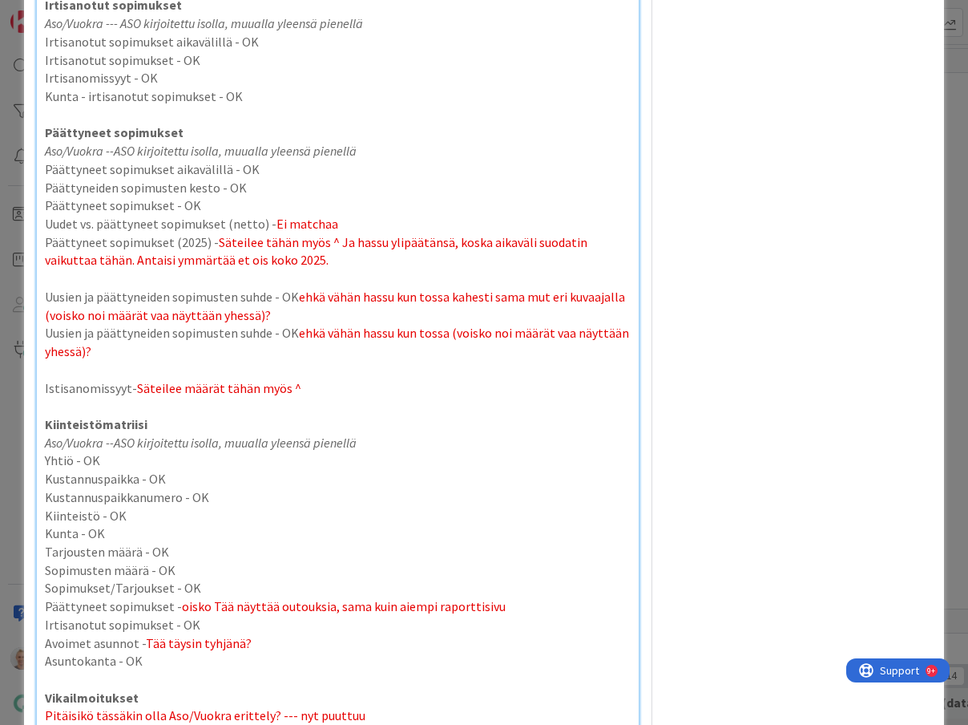
click at [351, 233] on p "Uudet vs. päättyneet sopimukset (netto) - Ei matchaa" at bounding box center [338, 224] width 586 height 18
drag, startPoint x: 201, startPoint y: 223, endPoint x: 168, endPoint y: 224, distance: 33.7
click at [168, 215] on p "Päättyneet sopimukset - OK" at bounding box center [338, 205] width 586 height 18
copy p "- OK"
drag, startPoint x: 343, startPoint y: 248, endPoint x: 258, endPoint y: 247, distance: 85.0
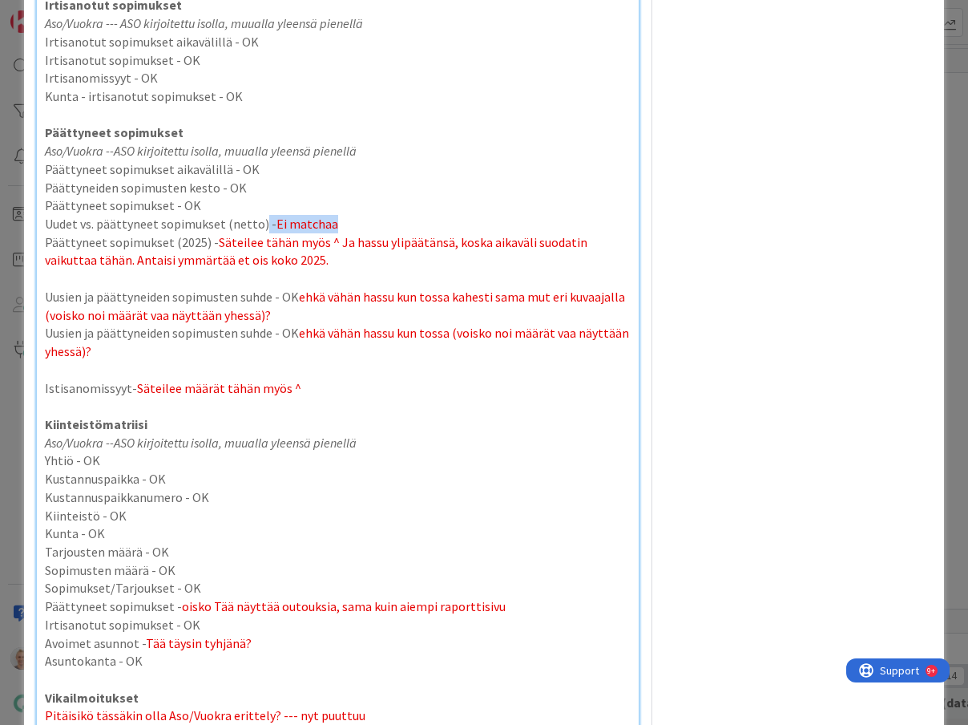
click at [258, 233] on p "Uudet vs. päättyneet sopimukset (netto) - Ei matchaa" at bounding box center [338, 224] width 586 height 18
click at [317, 288] on p at bounding box center [338, 278] width 586 height 18
drag, startPoint x: 356, startPoint y: 262, endPoint x: 216, endPoint y: 253, distance: 140.5
click at [216, 253] on span "Säteilee tähän myös ^ Ja hassu ylipäätänsä, koska aikaväli suodatin vaikuttaa t…" at bounding box center [317, 251] width 545 height 34
click at [192, 269] on p "Päättyneet sopimukset (2025) - Hassu ylipäätänsä, koska aikaväli suodatin vaiku…" at bounding box center [338, 251] width 586 height 36
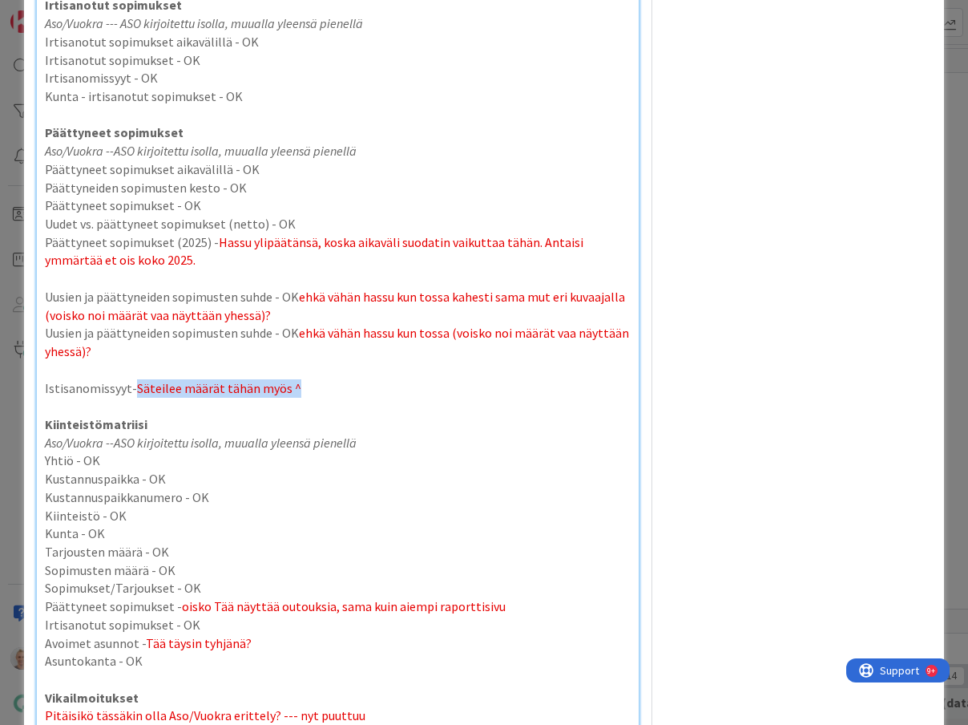
drag, startPoint x: 304, startPoint y: 401, endPoint x: 133, endPoint y: 400, distance: 170.7
click at [133, 398] on p "Istisanomissyyt- Säteilee määrät tähän myös ^" at bounding box center [338, 388] width 586 height 18
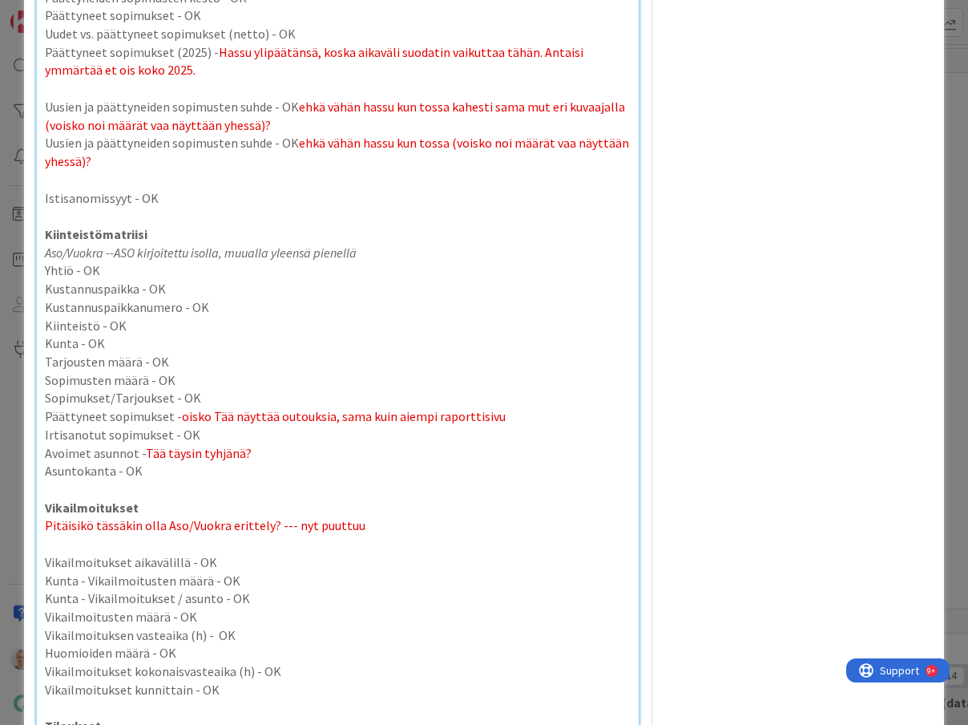
scroll to position [3786, 0]
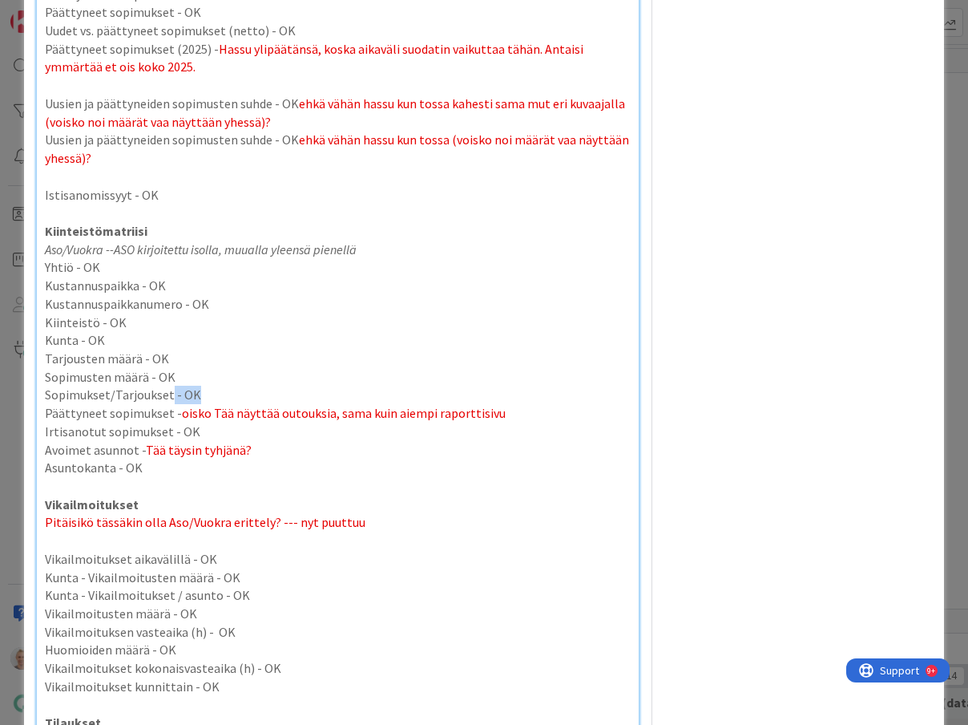
drag, startPoint x: 275, startPoint y: 411, endPoint x: 169, endPoint y: 409, distance: 105.8
click at [169, 404] on p "Sopimukset/Tarjoukset - OK" at bounding box center [338, 395] width 586 height 18
copy p "- OK"
drag, startPoint x: 494, startPoint y: 431, endPoint x: 168, endPoint y: 433, distance: 326.2
click at [168, 422] on p "Päättyneet sopimukset - oisko Tää näyttää outouksia, sama kuin aiempi raporttis…" at bounding box center [338, 413] width 586 height 18
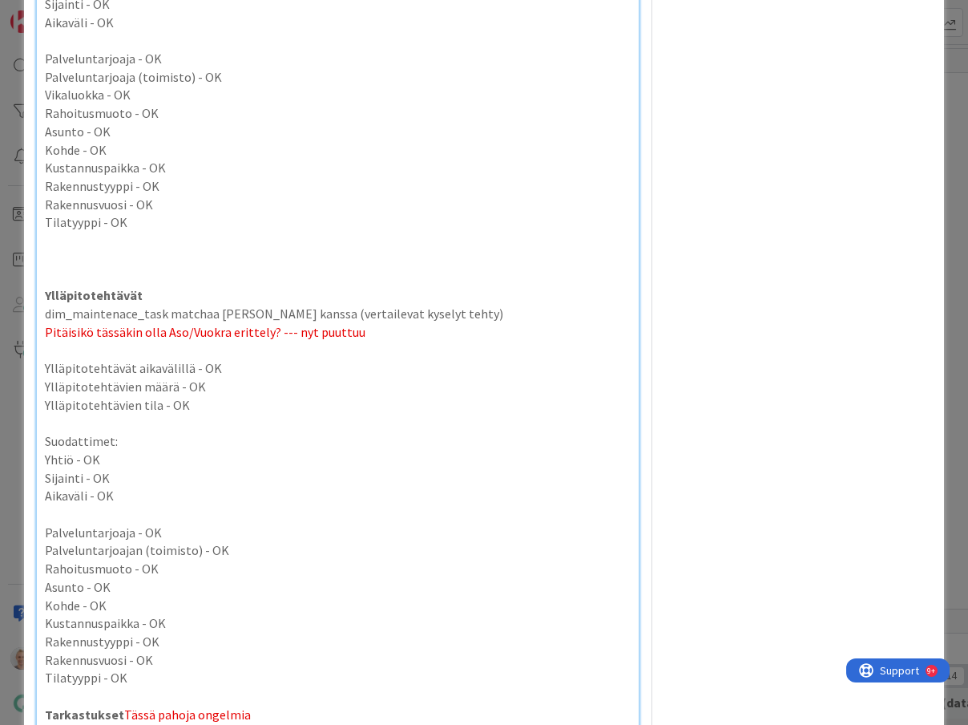
scroll to position [4544, 0]
